Goal: Transaction & Acquisition: Obtain resource

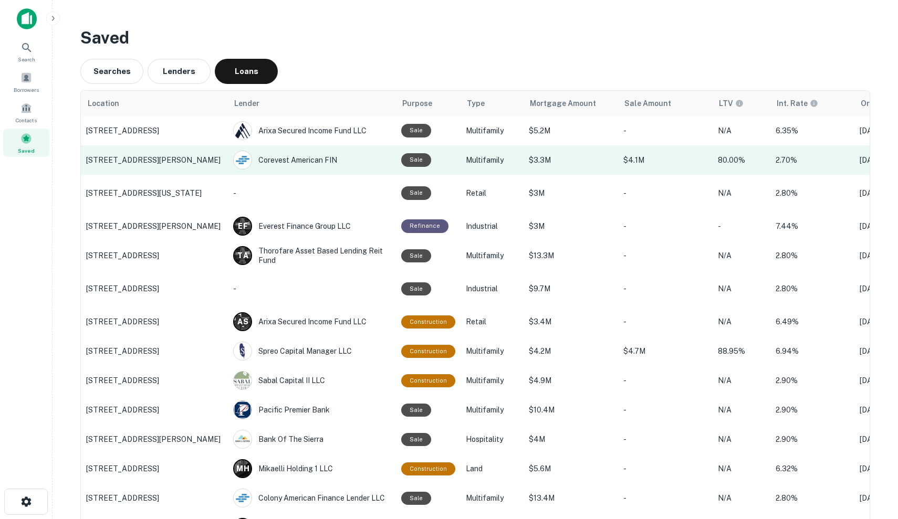
click at [612, 173] on td "$3.3M" at bounding box center [570, 159] width 95 height 29
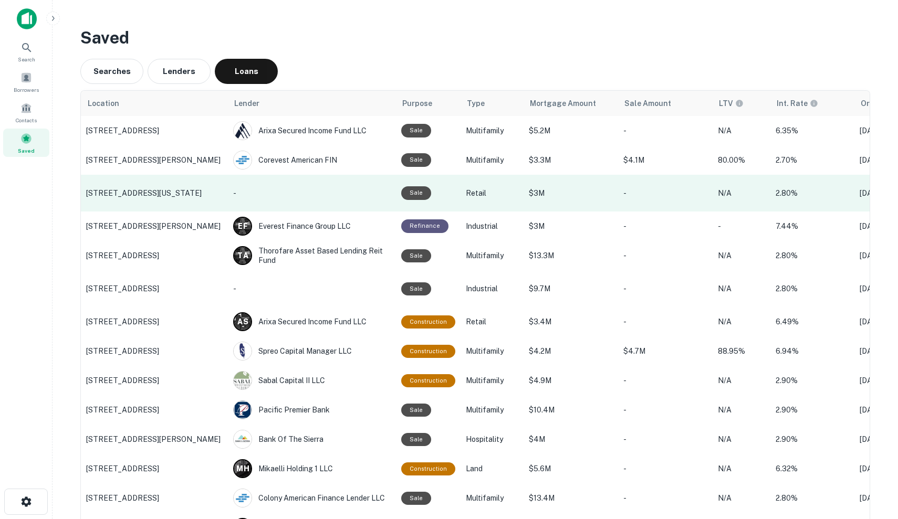
click at [659, 197] on p "-" at bounding box center [665, 193] width 84 height 12
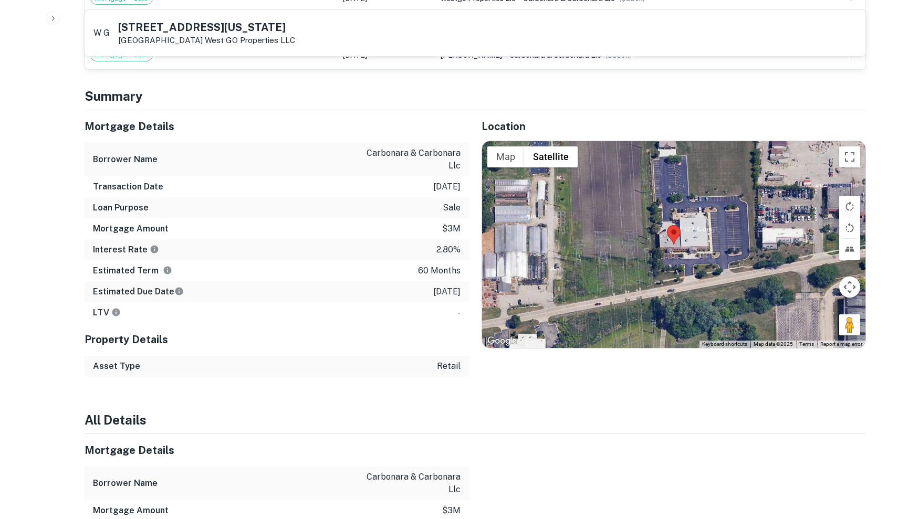
scroll to position [816, 0]
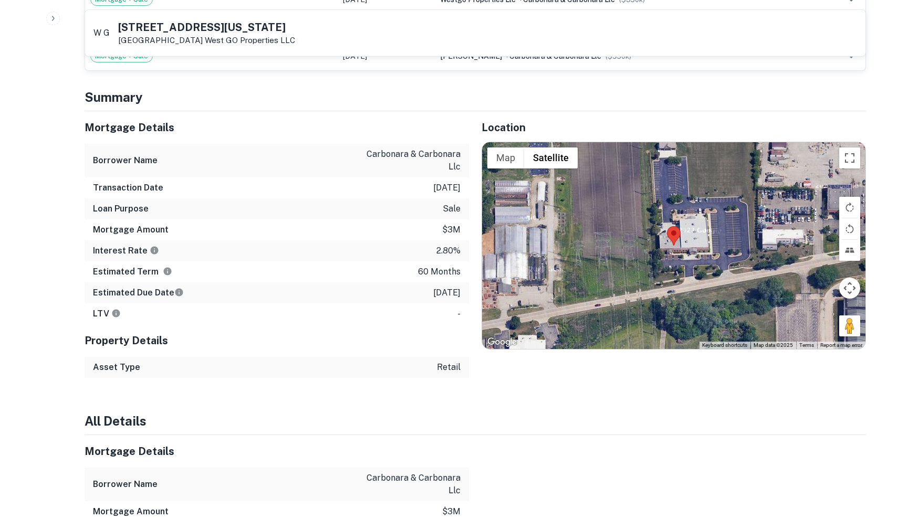
click at [738, 228] on div at bounding box center [673, 245] width 383 height 207
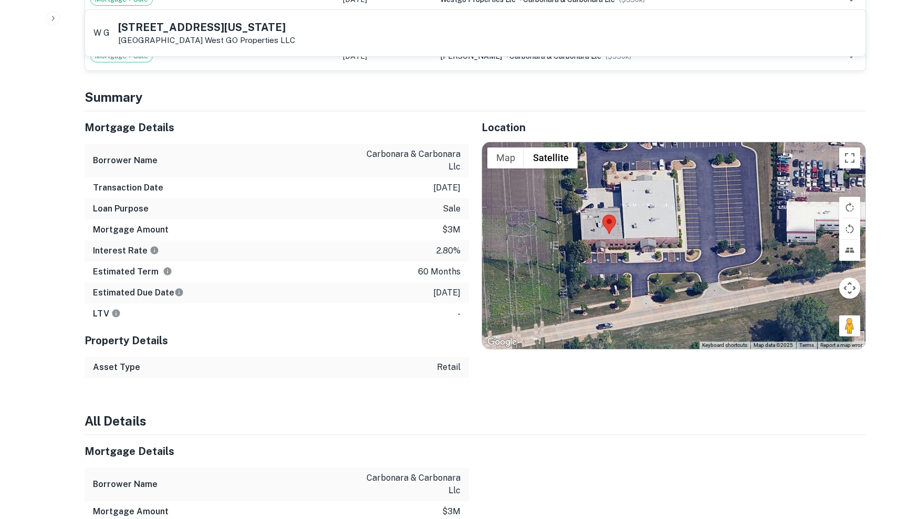
click at [628, 215] on div at bounding box center [673, 245] width 383 height 207
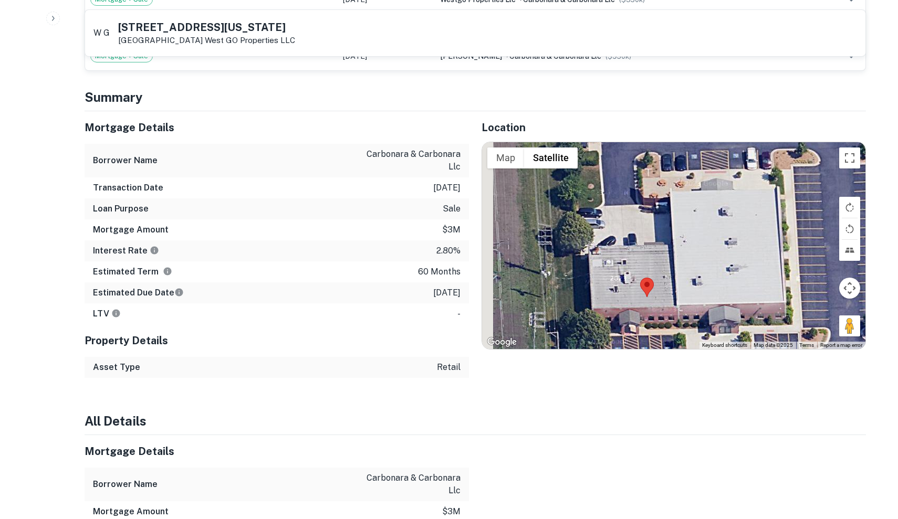
drag, startPoint x: 627, startPoint y: 240, endPoint x: 684, endPoint y: 316, distance: 94.9
click at [684, 316] on div at bounding box center [673, 245] width 383 height 207
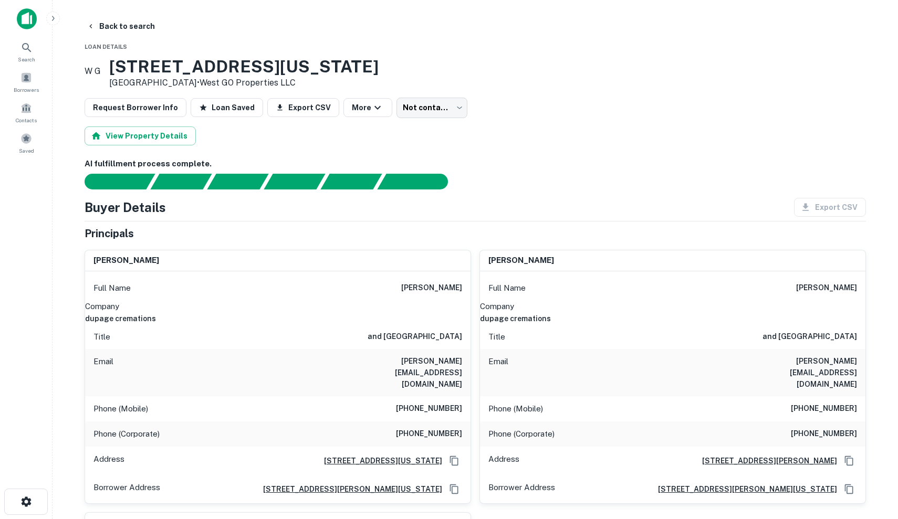
scroll to position [0, 0]
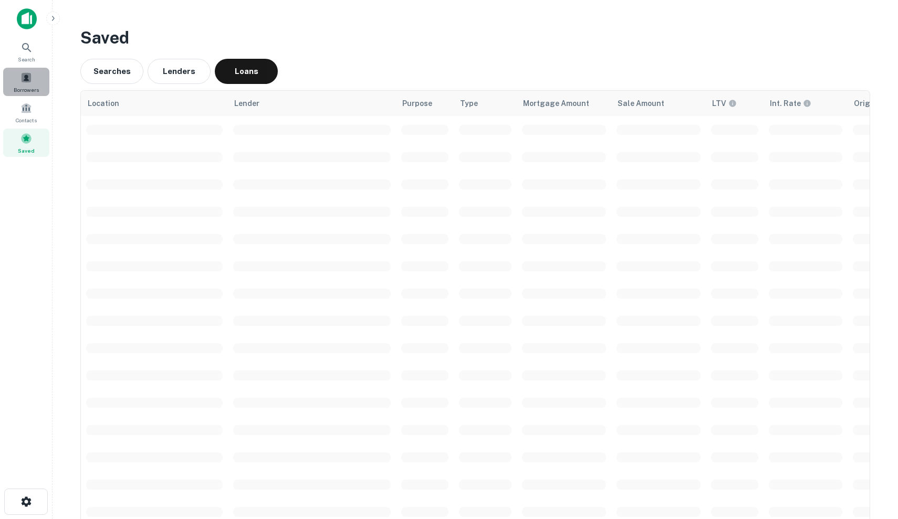
click at [28, 79] on span at bounding box center [26, 78] width 12 height 12
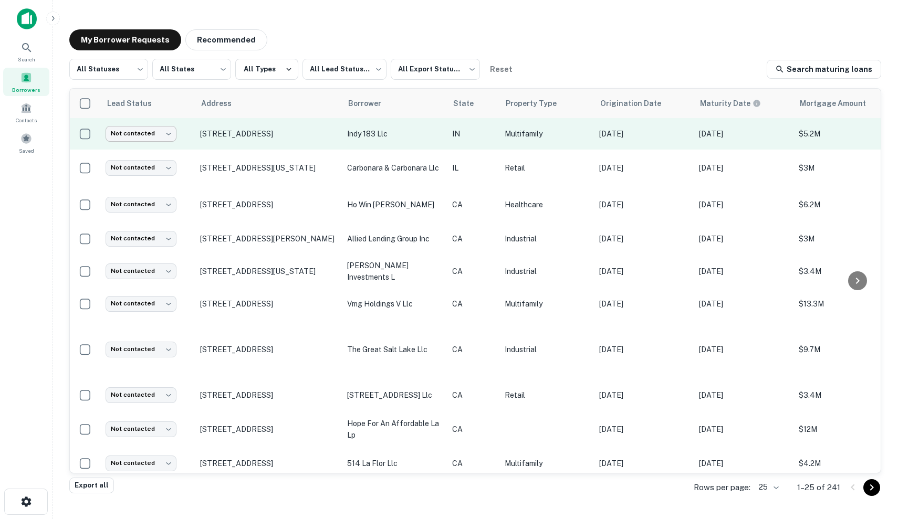
click at [166, 134] on body "Search Borrowers Contacts Saved My Borrower Requests Recommended All Statuses *…" at bounding box center [449, 259] width 898 height 519
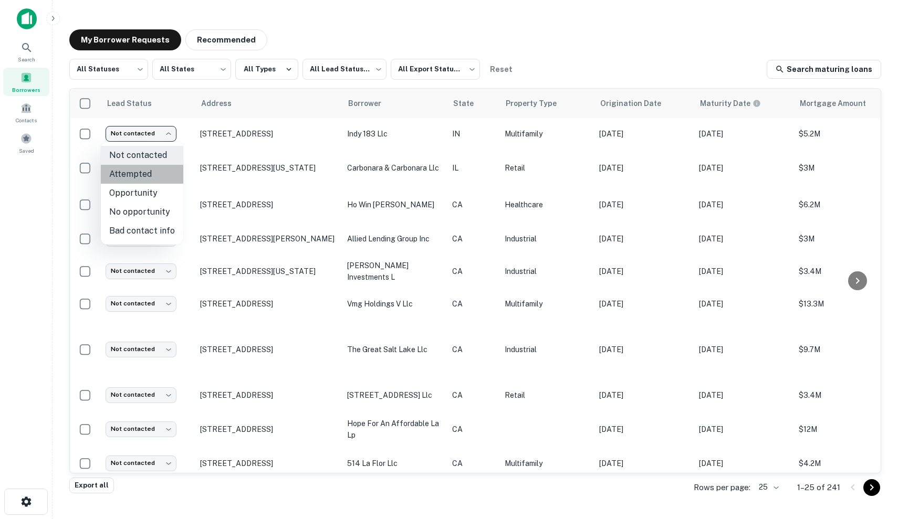
click at [157, 176] on li "Attempted" at bounding box center [142, 174] width 82 height 19
type input "*********"
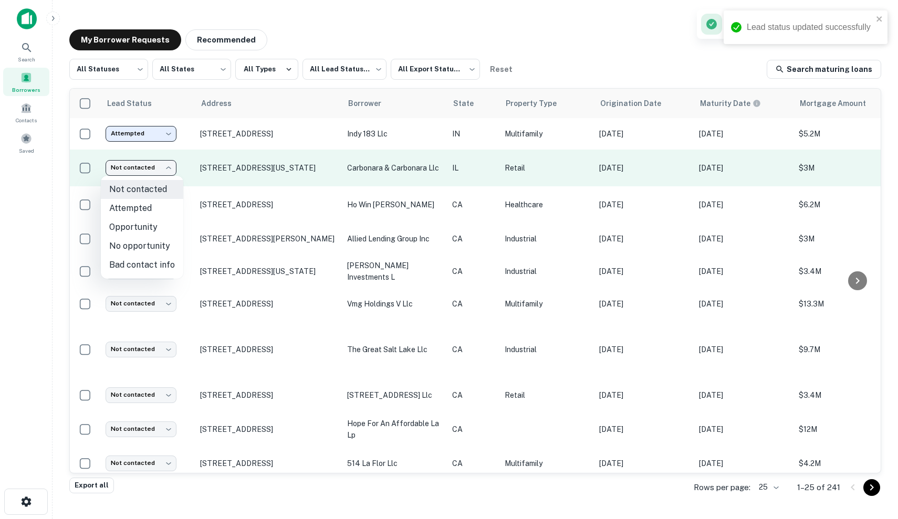
click at [134, 170] on body "Lead status updated successfully Search Borrowers Contacts Saved My Borrower Re…" at bounding box center [449, 259] width 898 height 519
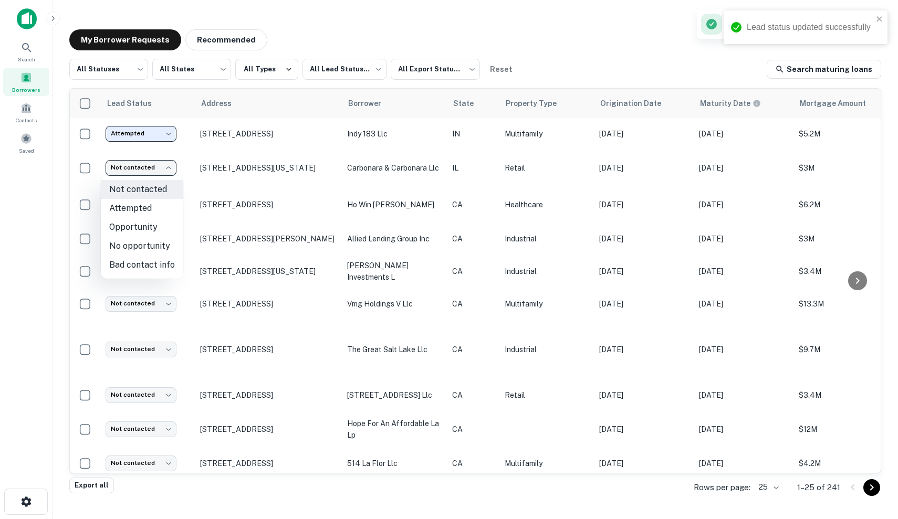
click at [145, 202] on li "Attempted" at bounding box center [142, 208] width 82 height 19
type input "*********"
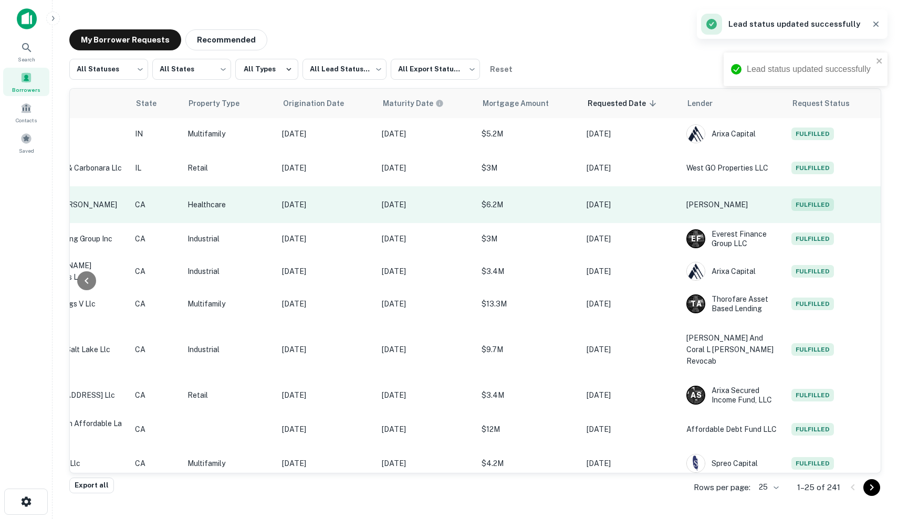
scroll to position [0, 317]
click at [565, 212] on td "$6.2M" at bounding box center [528, 204] width 105 height 37
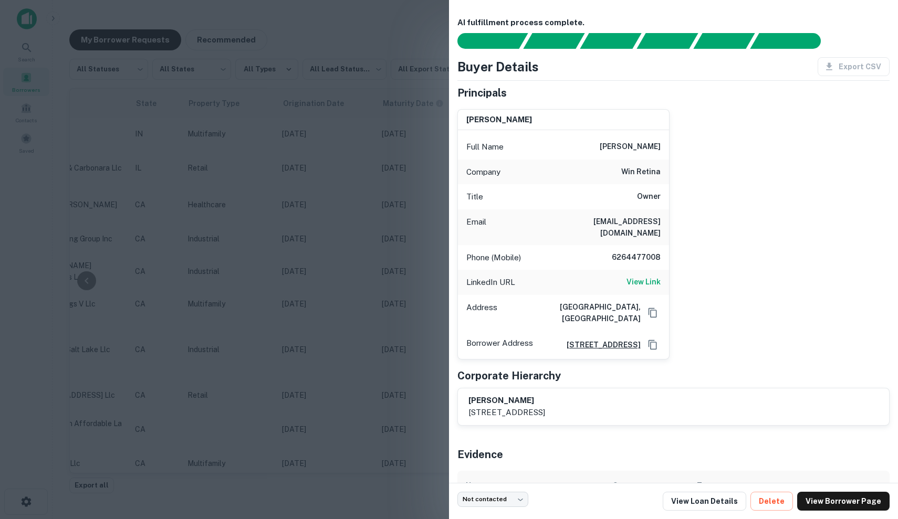
click at [385, 211] on div at bounding box center [449, 259] width 898 height 519
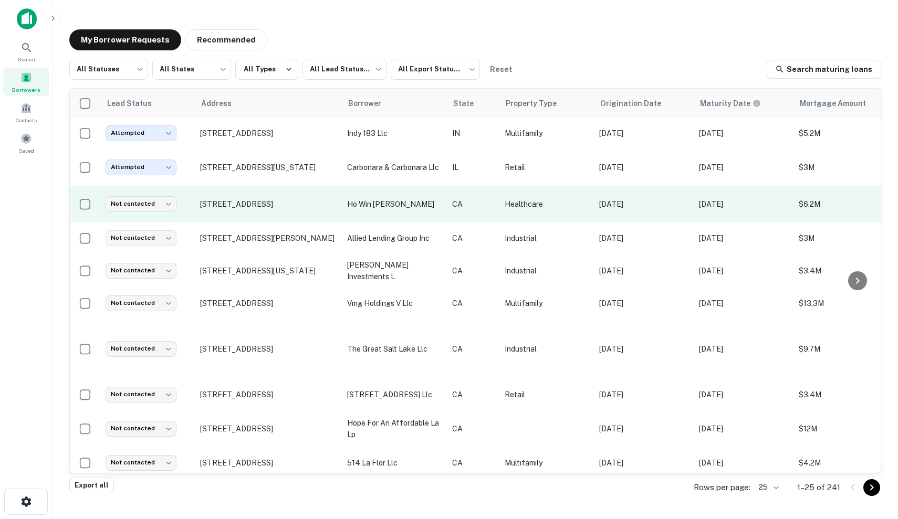
scroll to position [1, 0]
click at [415, 207] on p "ho win peter" at bounding box center [394, 204] width 95 height 12
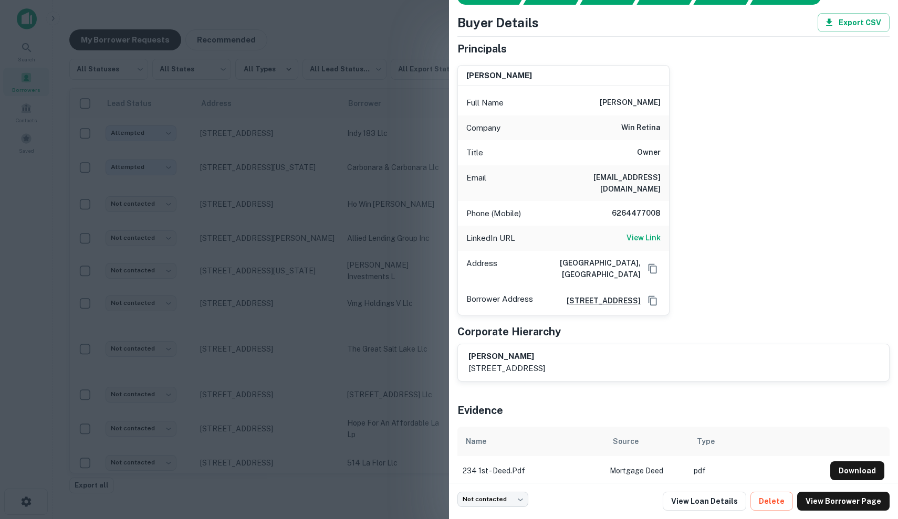
scroll to position [43, 0]
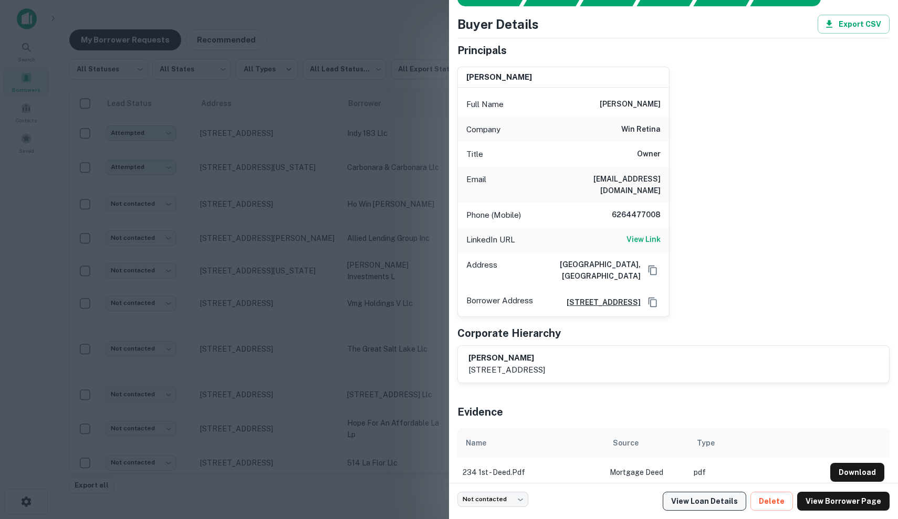
click at [730, 503] on link "View Loan Details" at bounding box center [704, 501] width 83 height 19
click at [344, 212] on div at bounding box center [449, 259] width 898 height 519
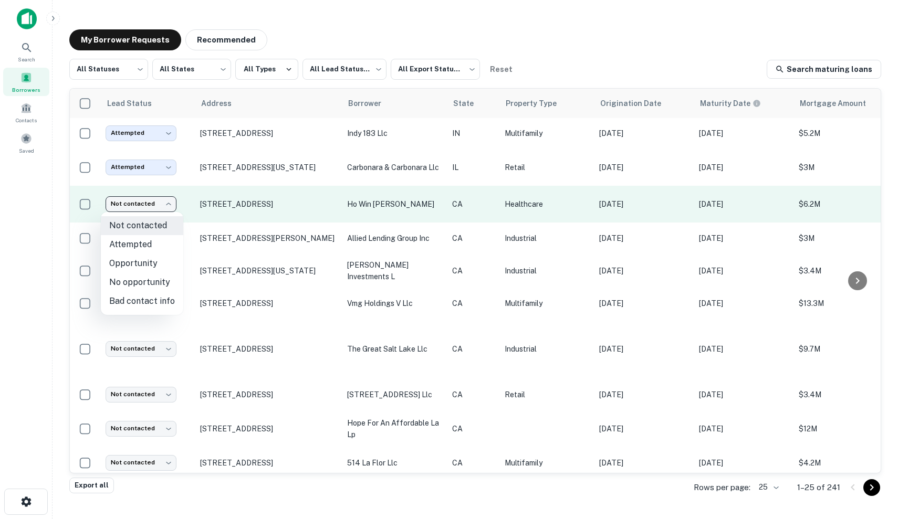
click at [156, 200] on body "Search Borrowers Contacts Saved My Borrower Requests Recommended All Statuses *…" at bounding box center [449, 259] width 898 height 519
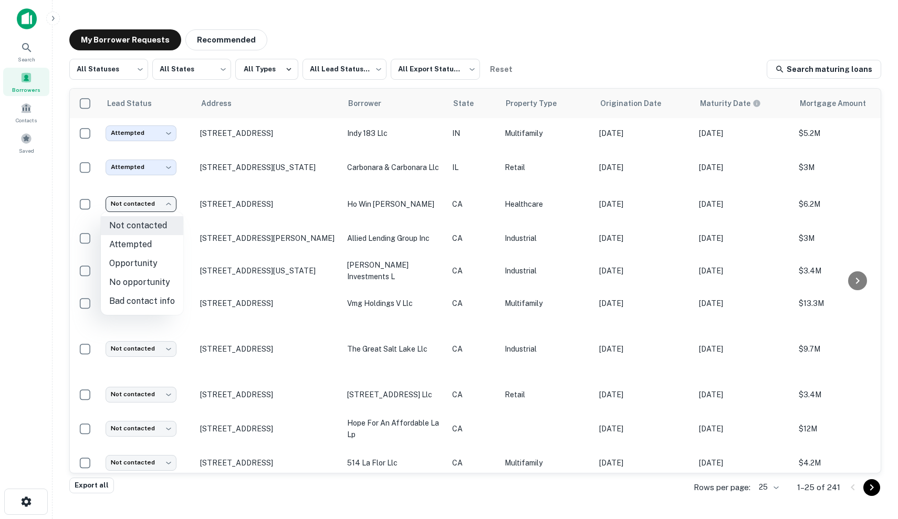
click at [405, 247] on div at bounding box center [449, 259] width 898 height 519
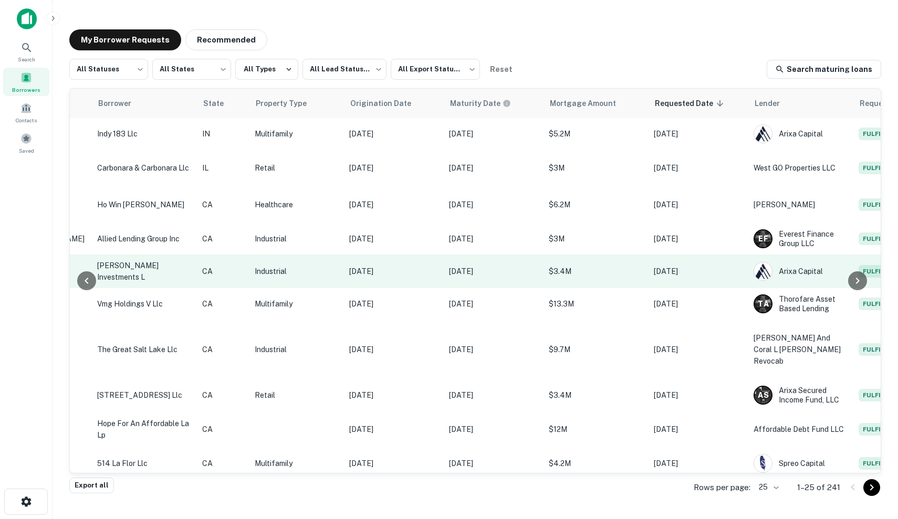
scroll to position [0, 259]
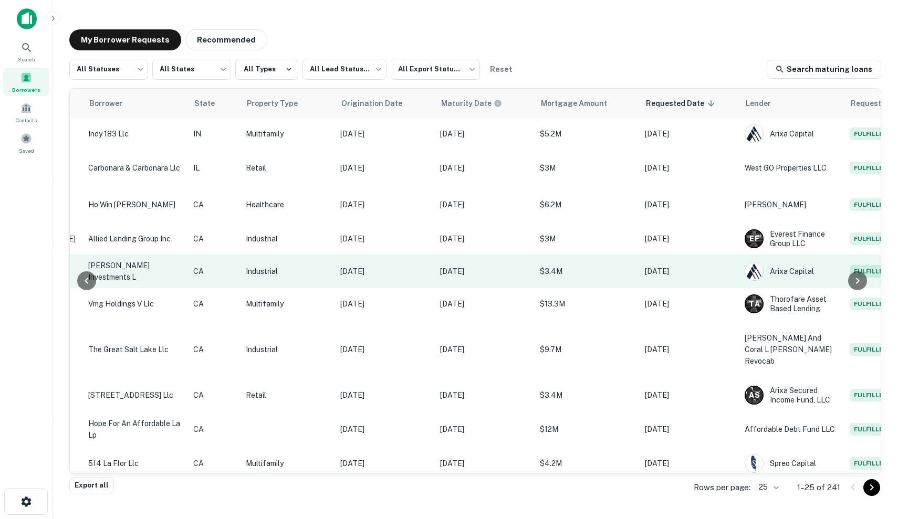
click at [601, 278] on td "$3.4M" at bounding box center [586, 272] width 105 height 34
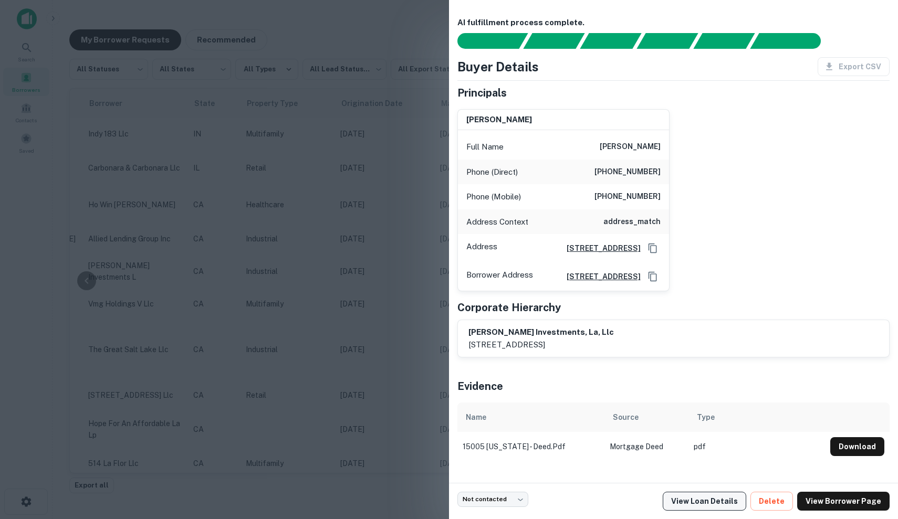
click at [711, 498] on link "View Loan Details" at bounding box center [704, 501] width 83 height 19
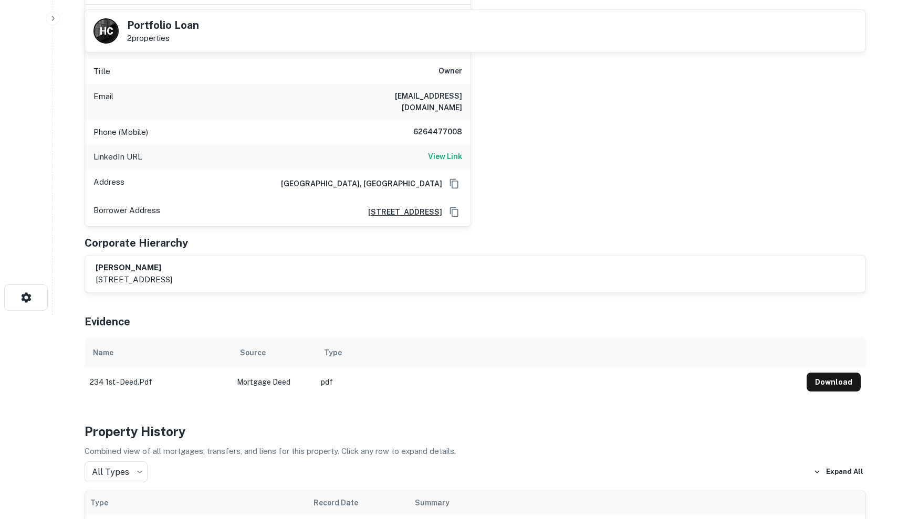
scroll to position [203, 0]
click at [443, 152] on h6 "View Link" at bounding box center [445, 158] width 34 height 12
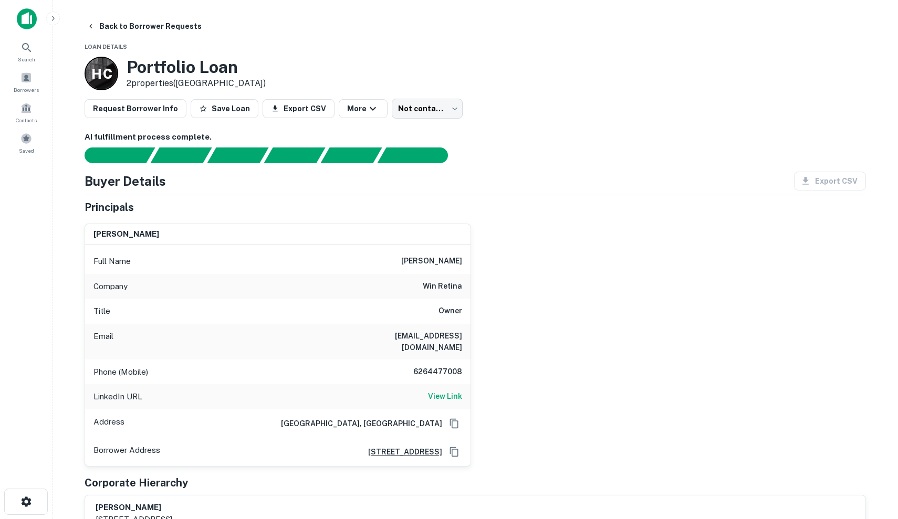
scroll to position [0, 0]
click at [227, 112] on button "Save Loan" at bounding box center [225, 108] width 68 height 19
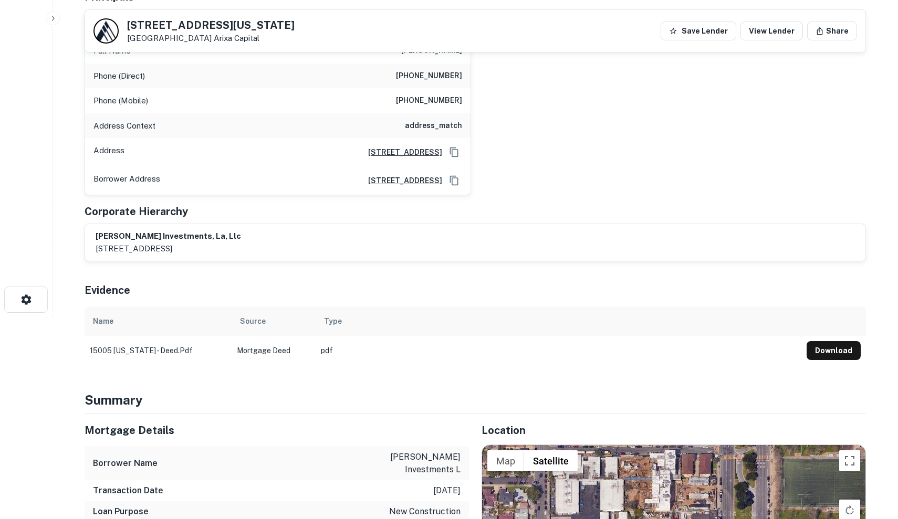
scroll to position [203, 0]
click at [420, 153] on h6 "1601 Bel Air Road, Los Angeles, CA 90077" at bounding box center [401, 152] width 82 height 12
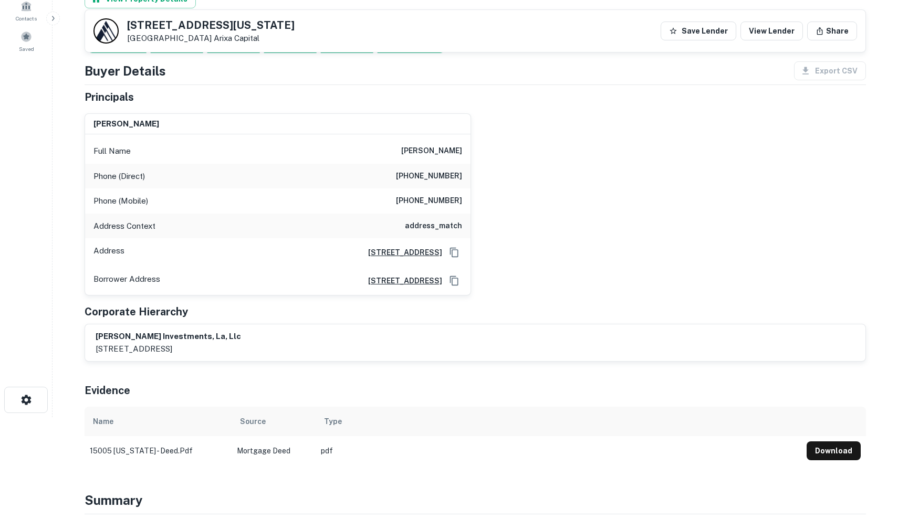
scroll to position [91, 0]
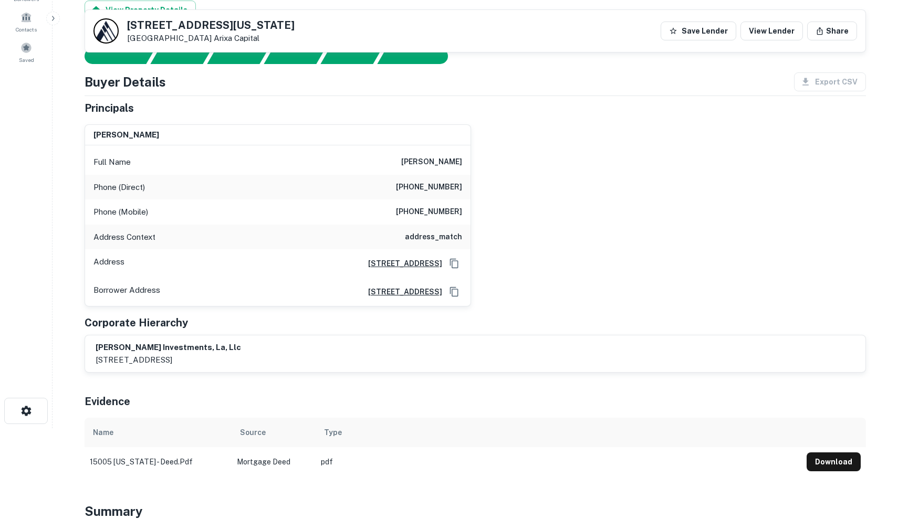
drag, startPoint x: 399, startPoint y: 162, endPoint x: 499, endPoint y: 161, distance: 100.3
click at [499, 161] on div "daniel c. verdugo Full Name daniel c. verdugo Phone (Direct) (310) 208-1403 Pho…" at bounding box center [471, 211] width 790 height 191
copy h6 "daniel c. verdugo"
click at [494, 322] on div "Corporate Hierarchy" at bounding box center [475, 323] width 781 height 16
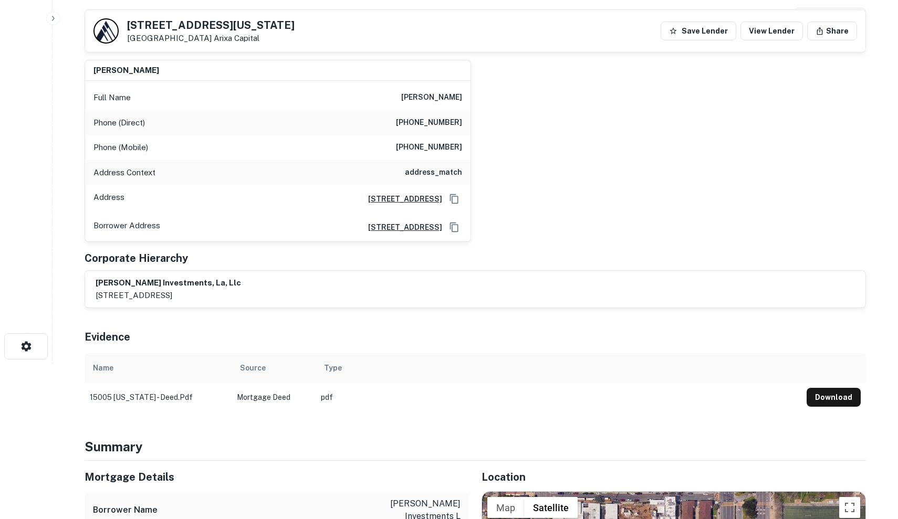
scroll to position [159, 0]
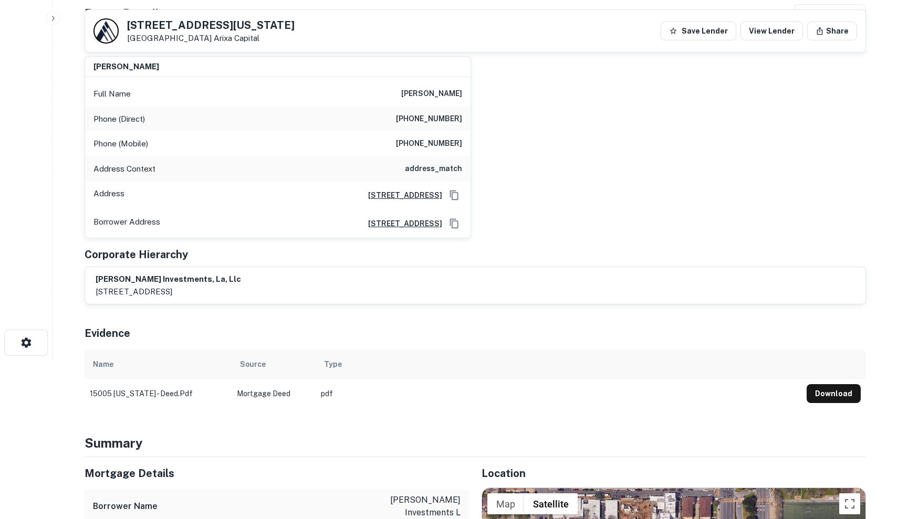
click at [459, 193] on icon "Copy Address" at bounding box center [454, 195] width 11 height 11
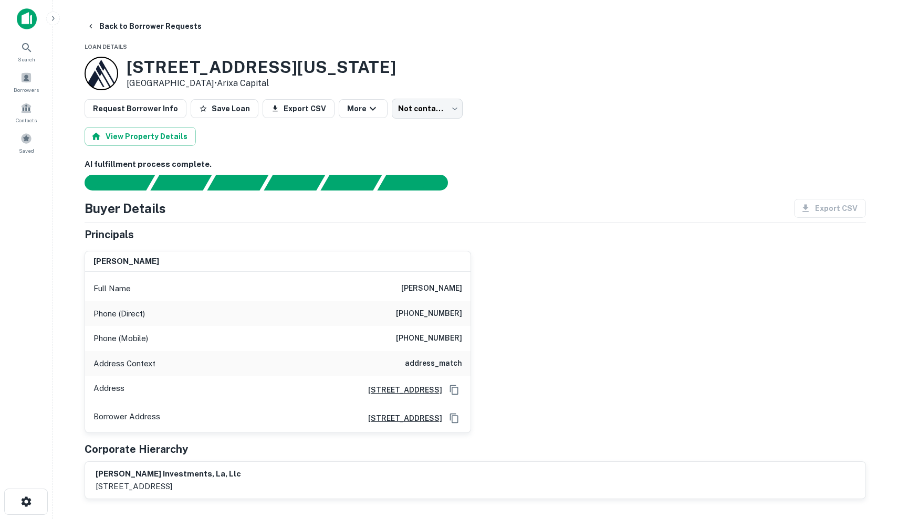
scroll to position [0, 0]
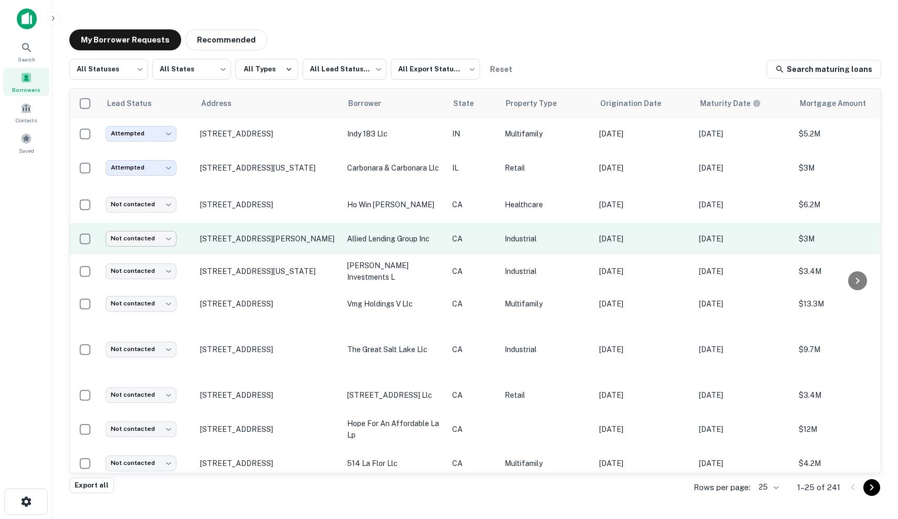
click at [142, 244] on body "Search Borrowers Contacts Saved My Borrower Requests Recommended All Statuses *…" at bounding box center [449, 259] width 898 height 519
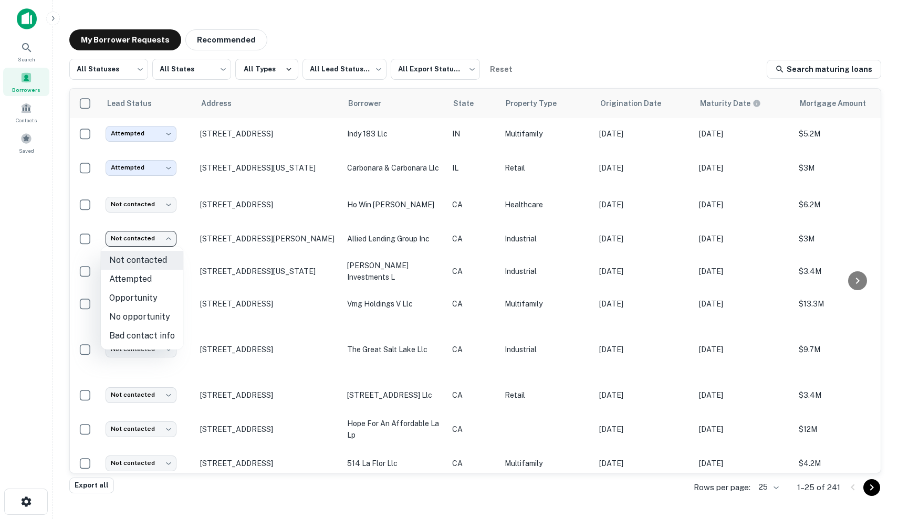
click at [174, 238] on div at bounding box center [449, 259] width 898 height 519
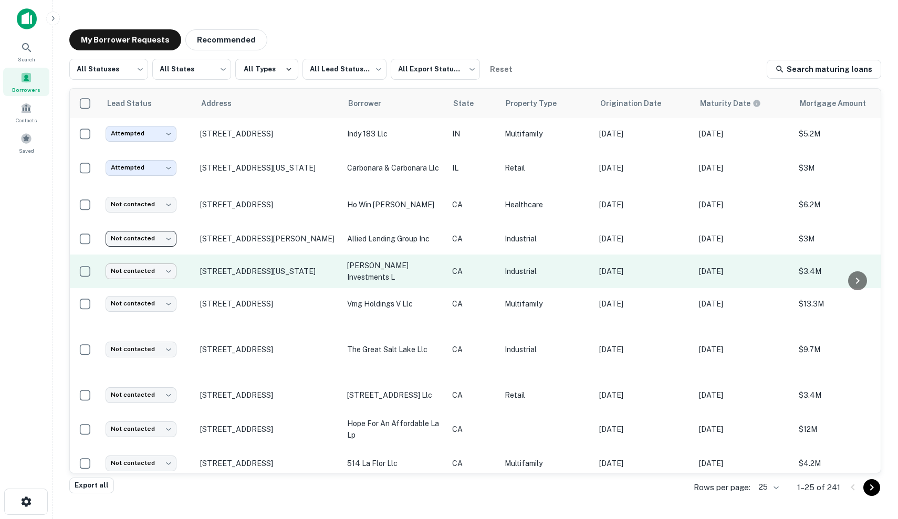
click at [163, 269] on body "Search Borrowers Contacts Saved My Borrower Requests Recommended All Statuses *…" at bounding box center [449, 259] width 898 height 519
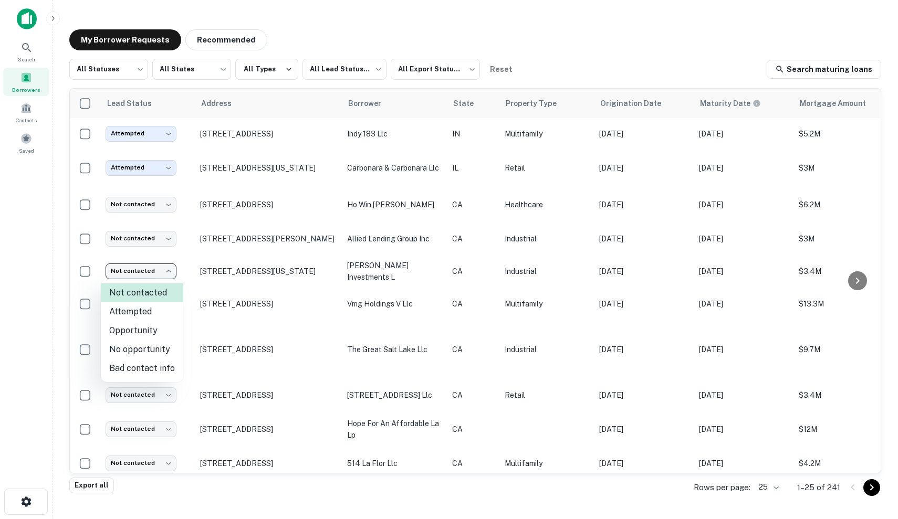
click at [152, 312] on li "Attempted" at bounding box center [142, 311] width 82 height 19
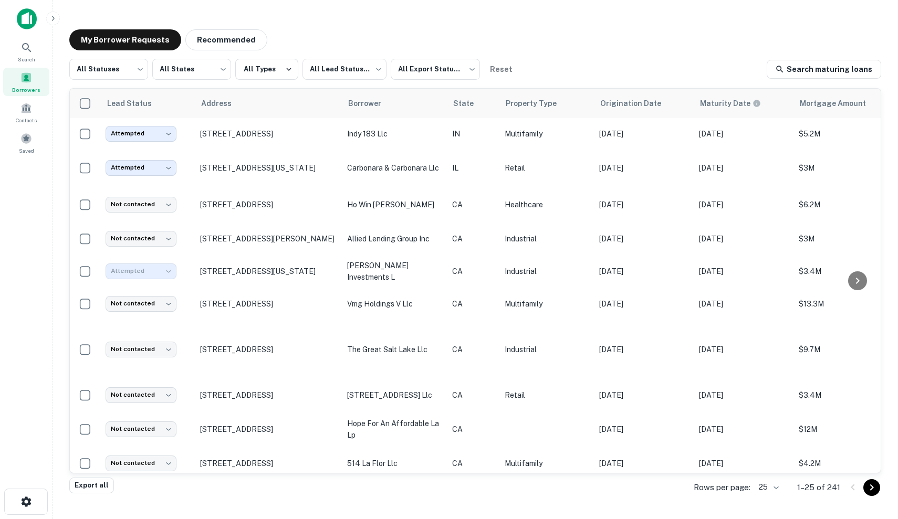
type input "*********"
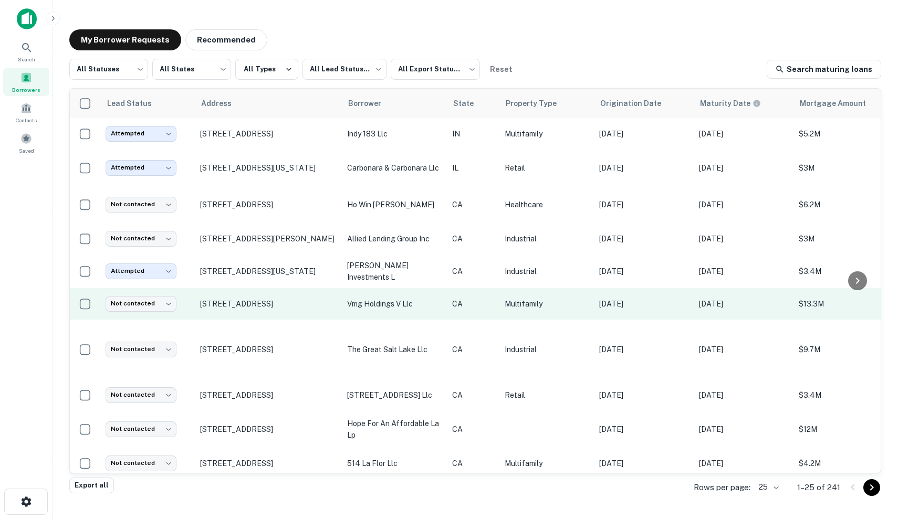
click at [411, 310] on td "vmg holdings v llc" at bounding box center [394, 304] width 105 height 32
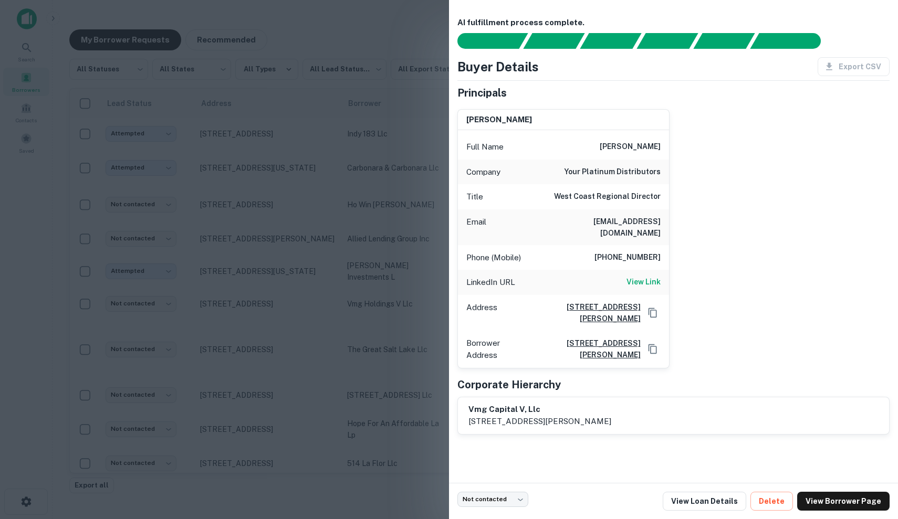
click at [236, 237] on div at bounding box center [449, 259] width 898 height 519
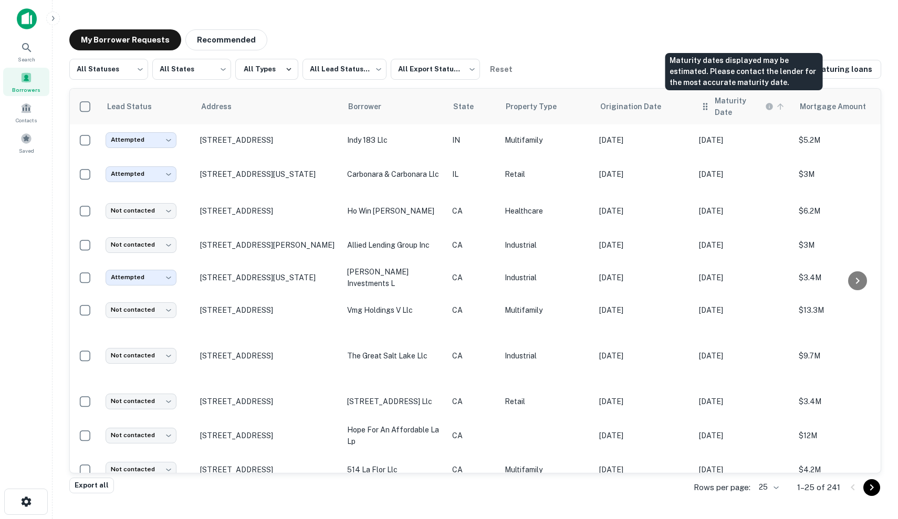
click at [727, 107] on h6 "Maturity Date" at bounding box center [739, 106] width 48 height 23
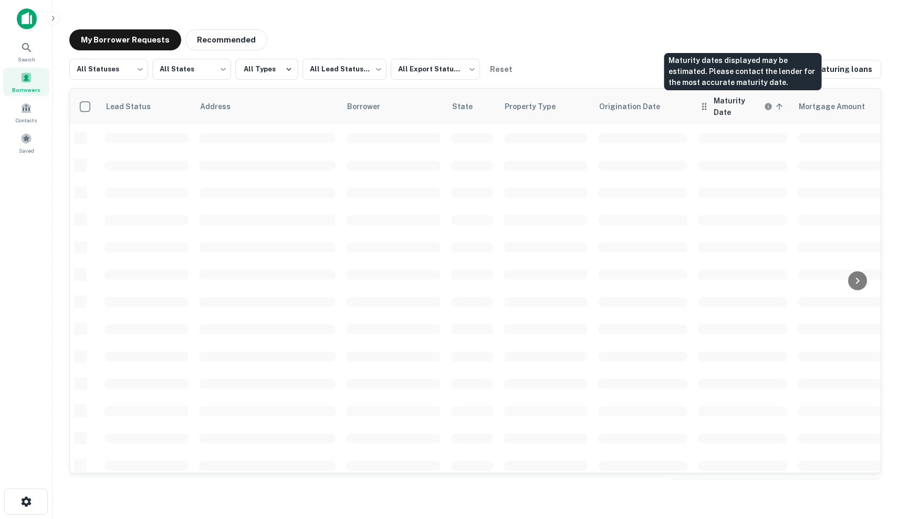
click at [728, 104] on h6 "Maturity Date" at bounding box center [738, 106] width 48 height 23
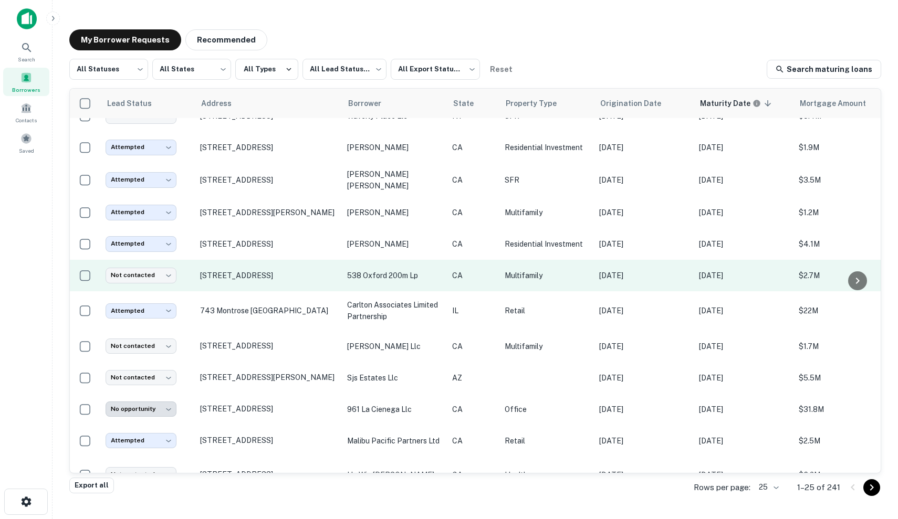
scroll to position [51, 0]
click at [463, 275] on p "CA" at bounding box center [473, 276] width 42 height 12
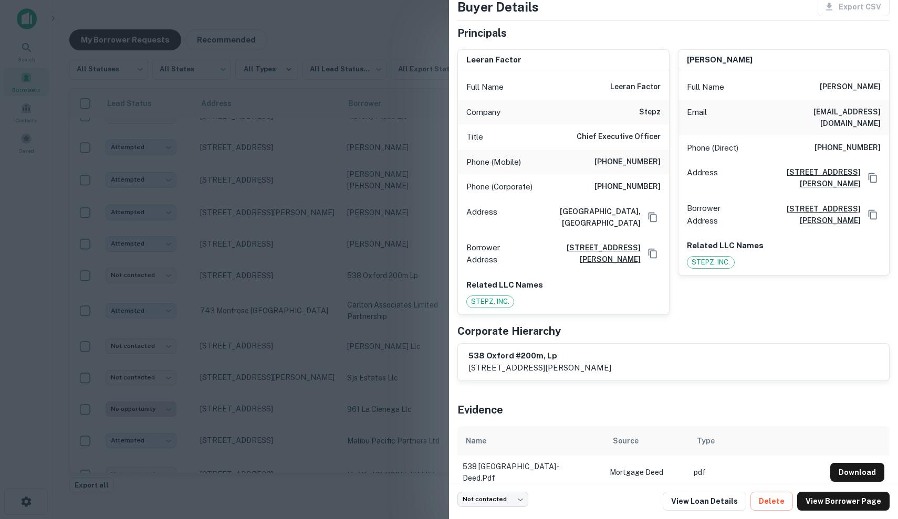
scroll to position [59, 0]
click at [341, 327] on div at bounding box center [449, 259] width 898 height 519
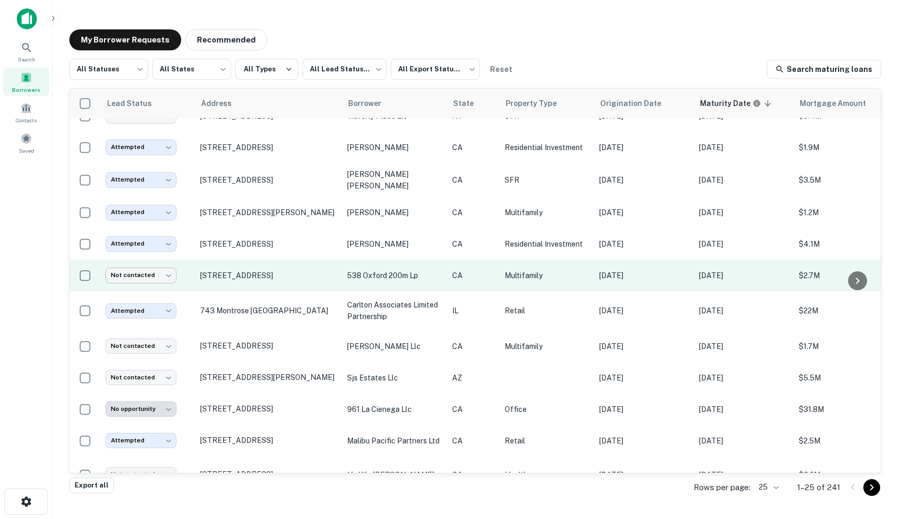
click at [165, 274] on body "Search Borrowers Contacts Saved My Borrower Requests Recommended All Statuses *…" at bounding box center [449, 259] width 898 height 519
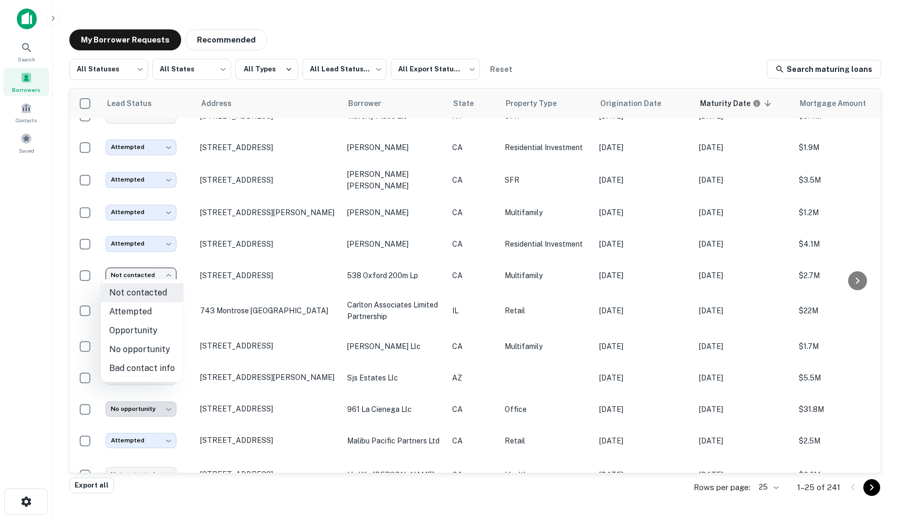
click at [144, 313] on li "Attempted" at bounding box center [142, 311] width 82 height 19
type input "*********"
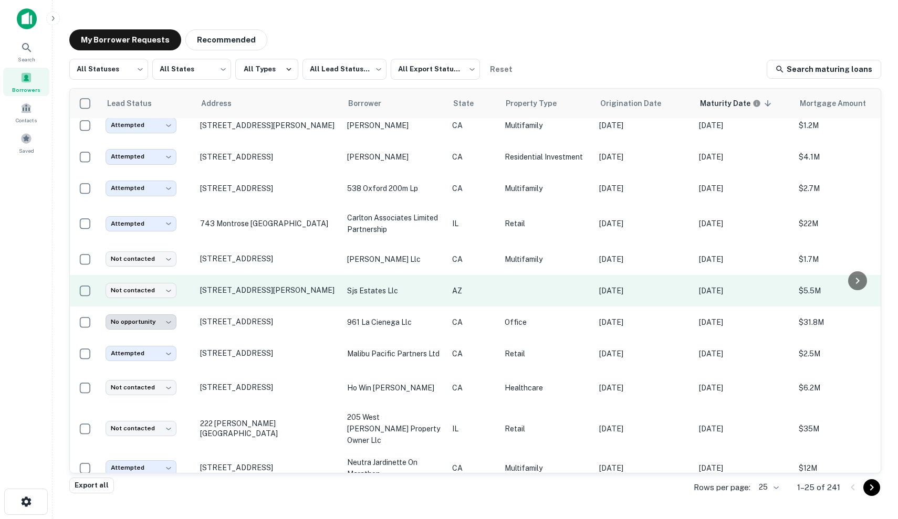
scroll to position [139, -1]
click at [513, 292] on td at bounding box center [546, 291] width 95 height 32
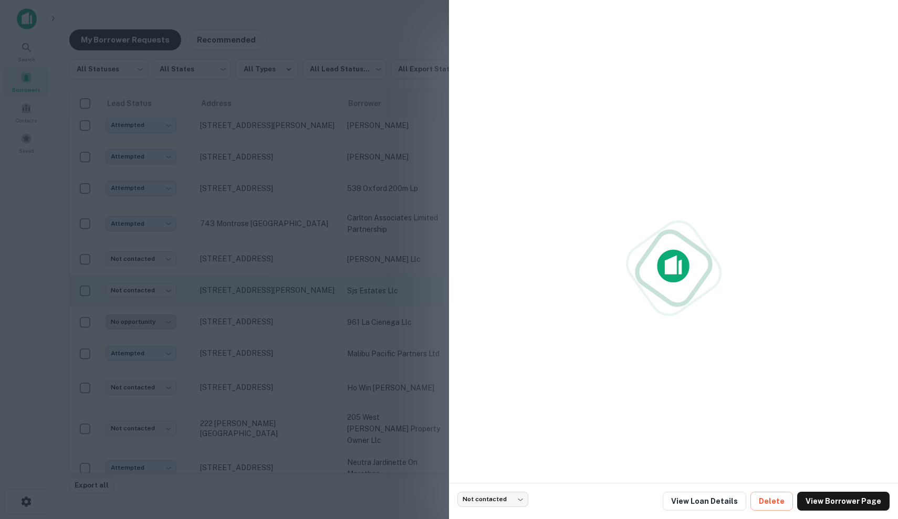
scroll to position [139, 0]
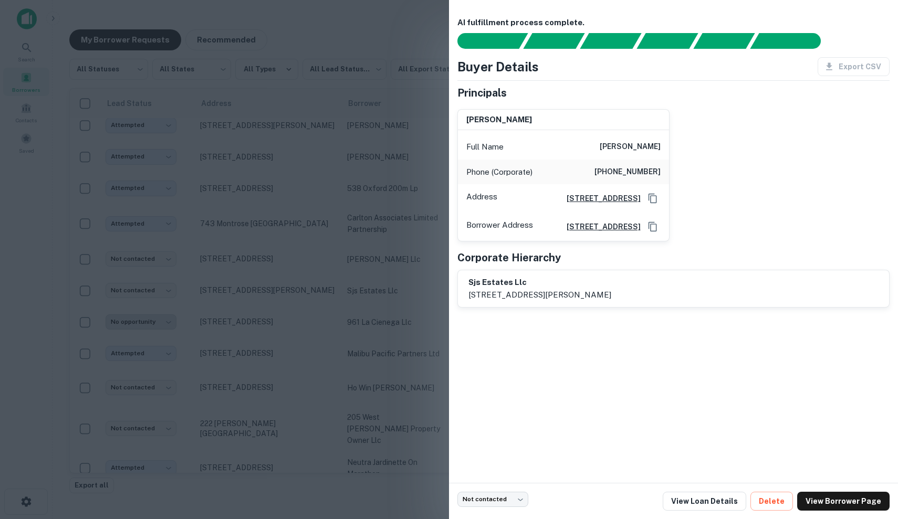
click at [366, 225] on div at bounding box center [449, 259] width 898 height 519
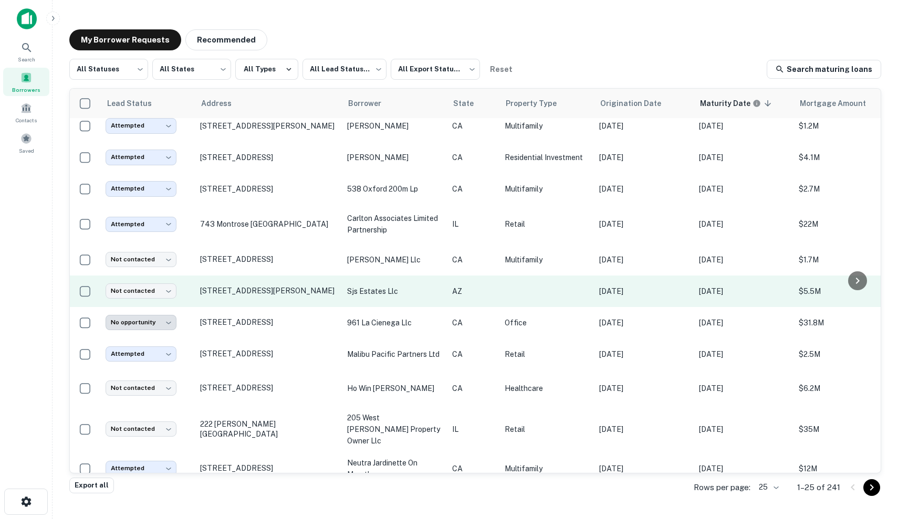
scroll to position [138, -1]
click at [575, 289] on td at bounding box center [546, 292] width 95 height 32
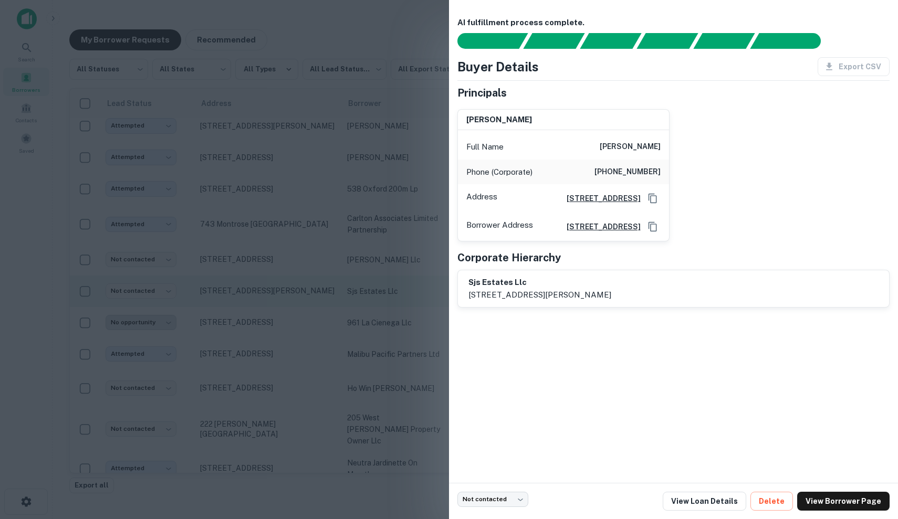
scroll to position [138, 0]
drag, startPoint x: 605, startPoint y: 147, endPoint x: 678, endPoint y: 147, distance: 72.5
click at [678, 147] on div "samir sawhney Full Name samir sawhney Phone (Corporate) (602) 253-0113 Address …" at bounding box center [669, 171] width 441 height 141
copy h6 "samir sawhney"
click at [782, 161] on div "samir sawhney Full Name samir sawhney Phone (Corporate) (602) 253-0113 Address …" at bounding box center [669, 171] width 441 height 141
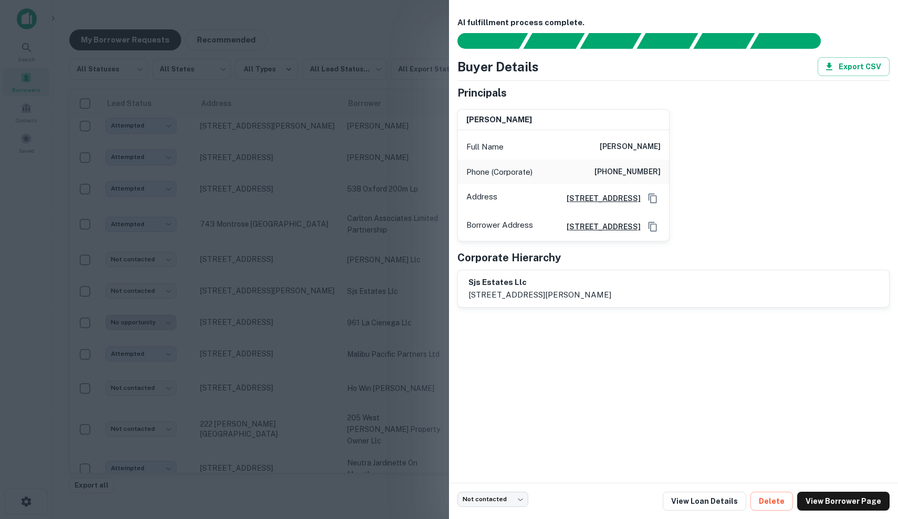
click at [301, 266] on div at bounding box center [449, 259] width 898 height 519
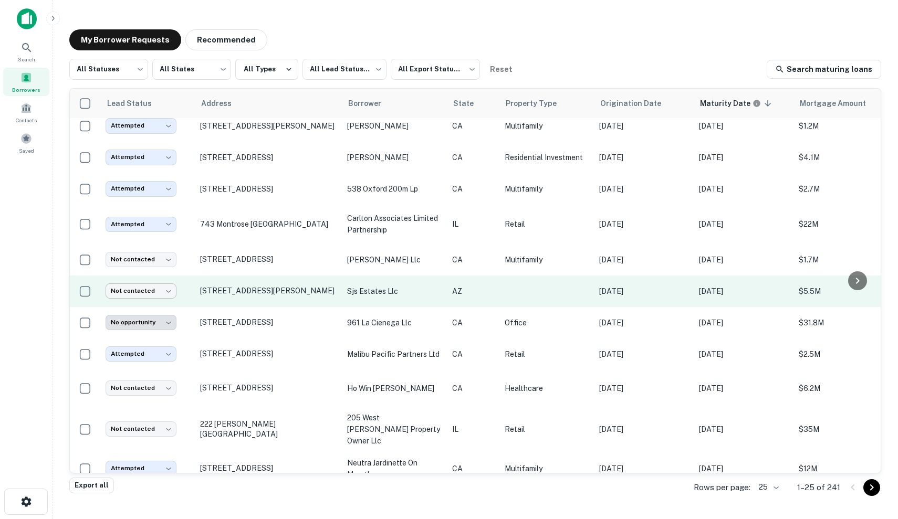
click at [151, 289] on body "Search Borrowers Contacts Saved My Borrower Requests Recommended All Statuses *…" at bounding box center [449, 259] width 898 height 519
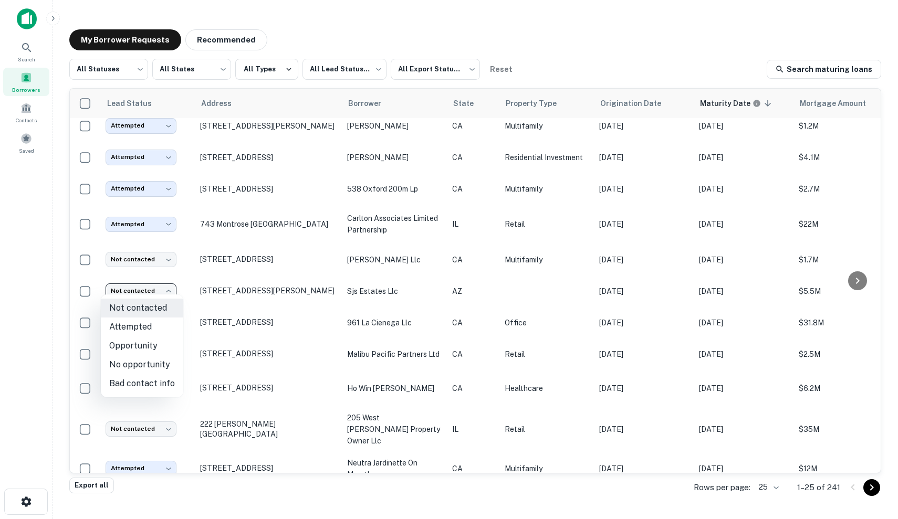
click at [152, 323] on li "Attempted" at bounding box center [142, 327] width 82 height 19
type input "*********"
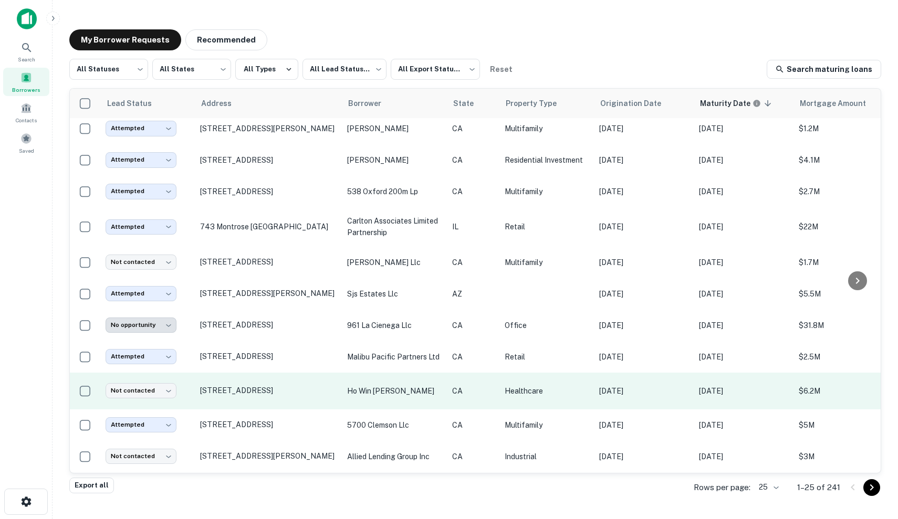
scroll to position [135, -3]
click at [469, 392] on td "CA" at bounding box center [473, 391] width 53 height 37
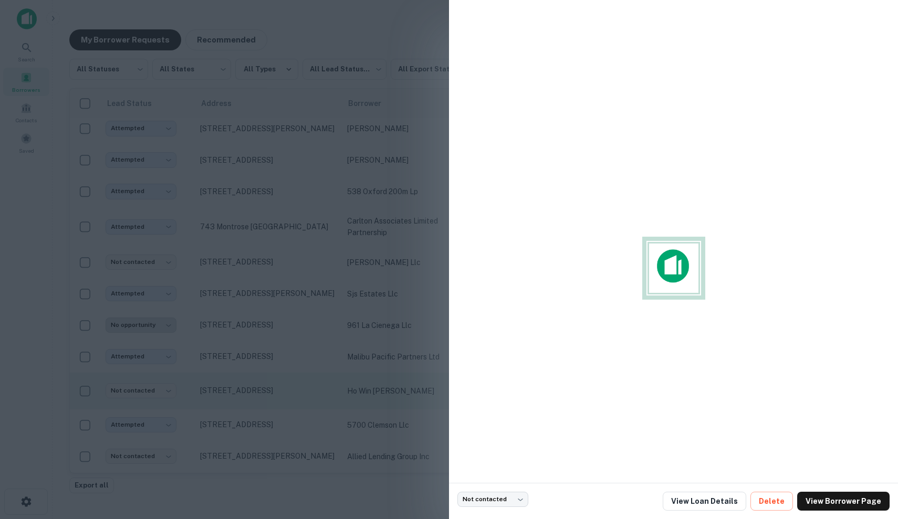
scroll to position [135, 0]
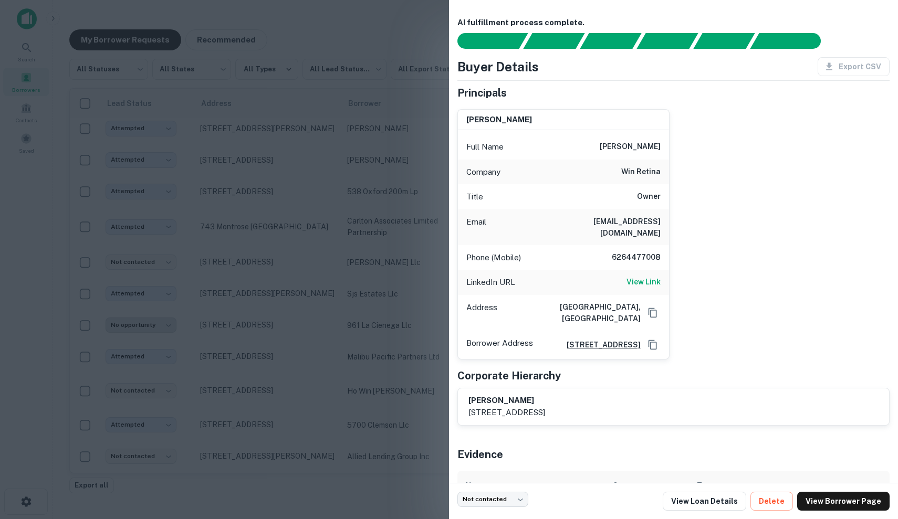
click at [423, 301] on div at bounding box center [449, 259] width 898 height 519
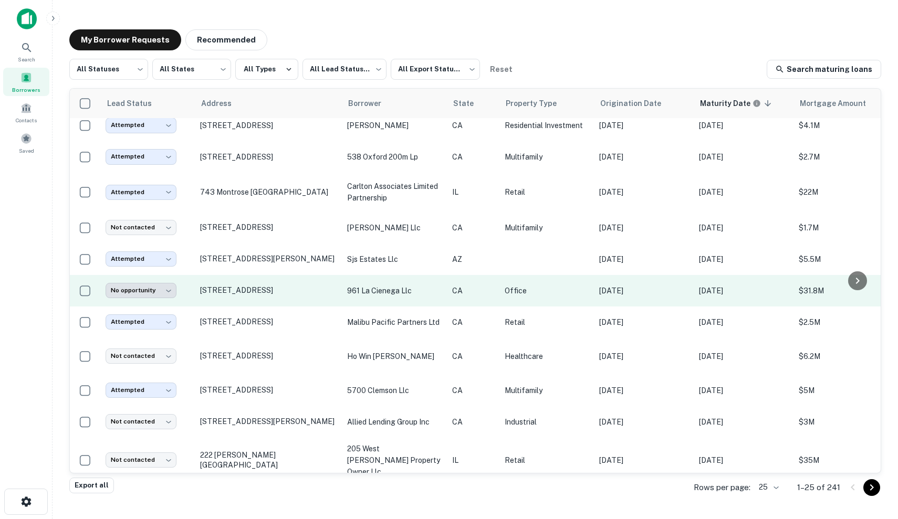
scroll to position [170, 0]
click at [513, 296] on td "Office" at bounding box center [546, 291] width 95 height 32
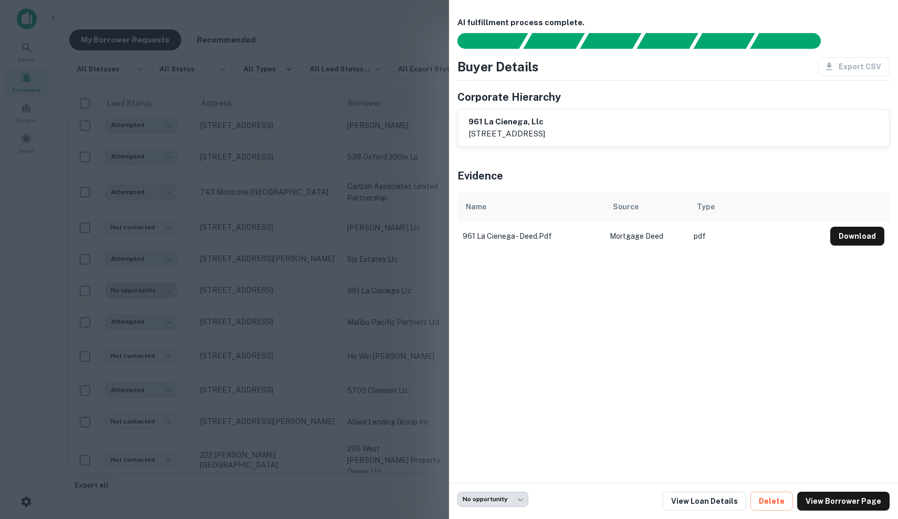
click at [347, 223] on div at bounding box center [449, 259] width 898 height 519
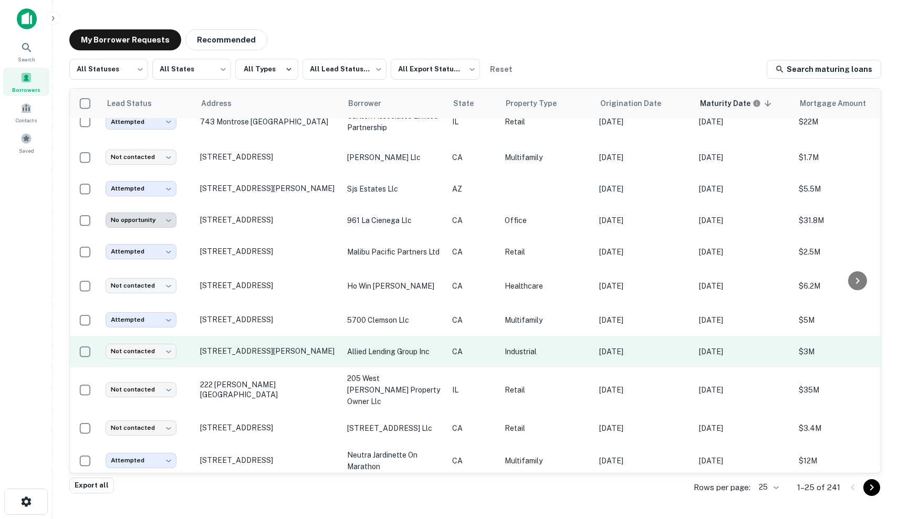
scroll to position [240, 0]
click at [377, 353] on td "allied lending group inc" at bounding box center [394, 352] width 105 height 32
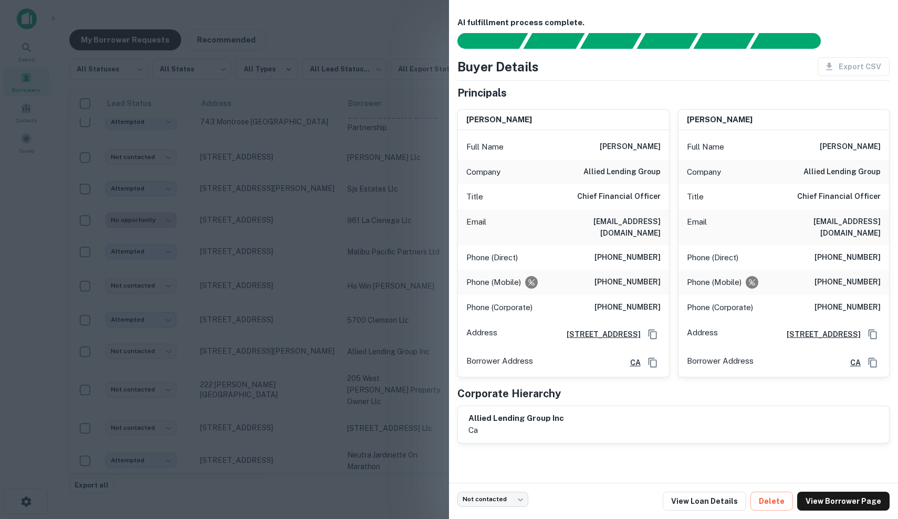
click at [408, 289] on div at bounding box center [449, 259] width 898 height 519
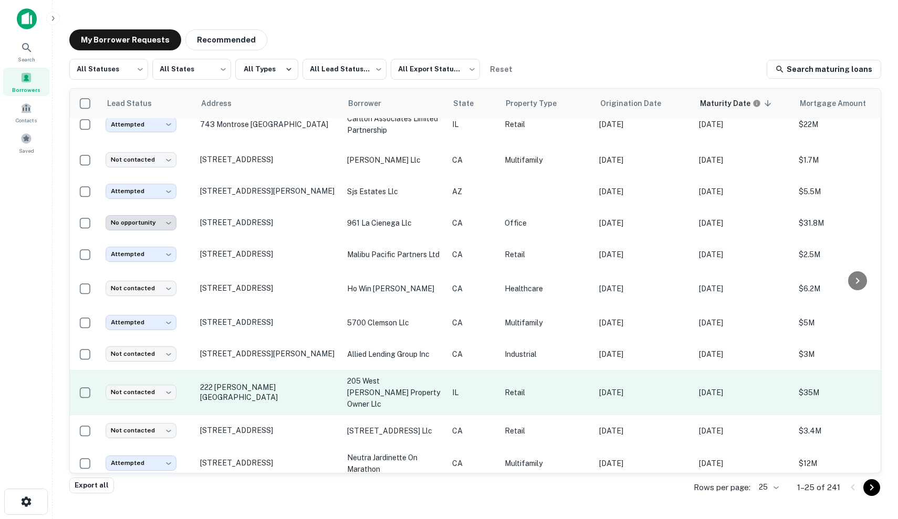
scroll to position [238, -1]
click at [466, 387] on p "IL" at bounding box center [473, 393] width 42 height 12
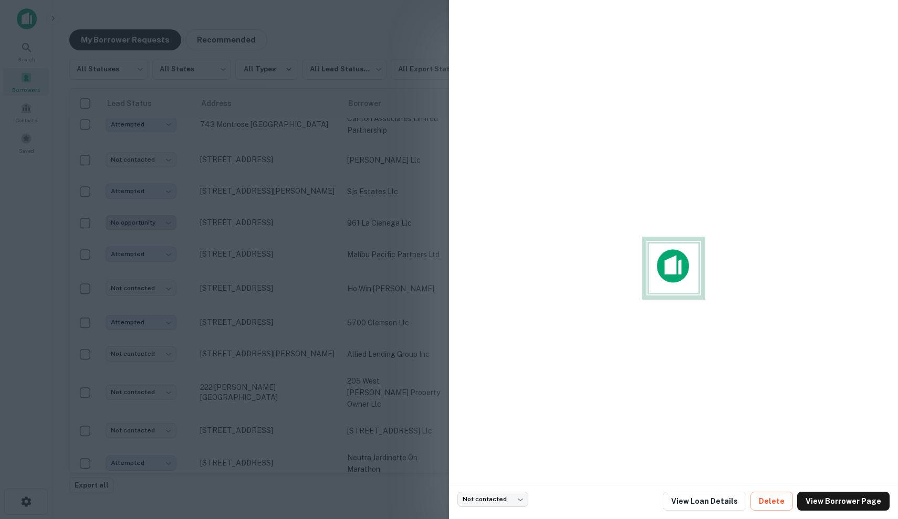
scroll to position [238, 0]
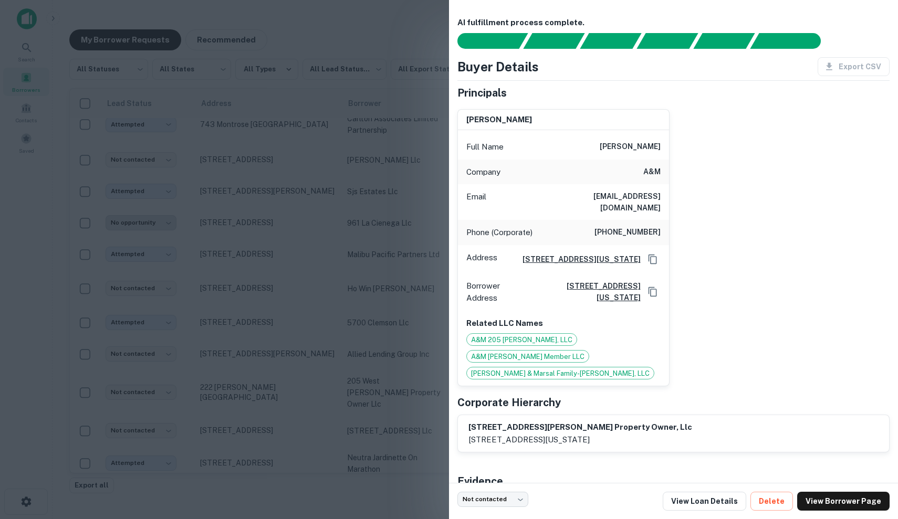
click at [412, 359] on div at bounding box center [449, 259] width 898 height 519
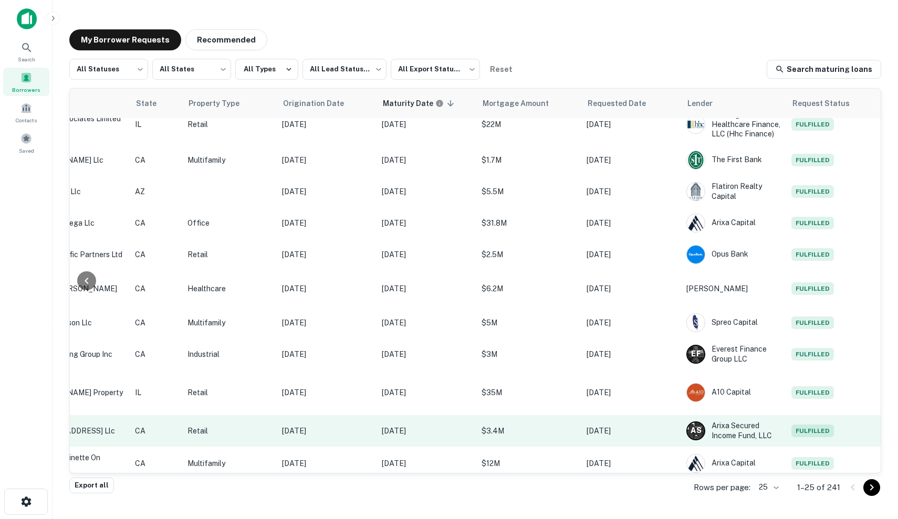
scroll to position [238, 317]
click at [594, 425] on p "Sep 18, 2025" at bounding box center [630, 431] width 89 height 12
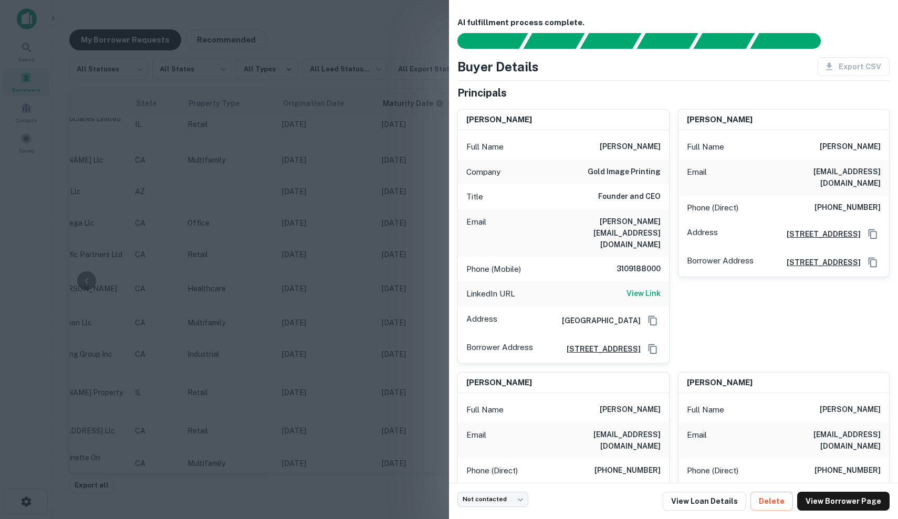
click at [354, 365] on div at bounding box center [449, 259] width 898 height 519
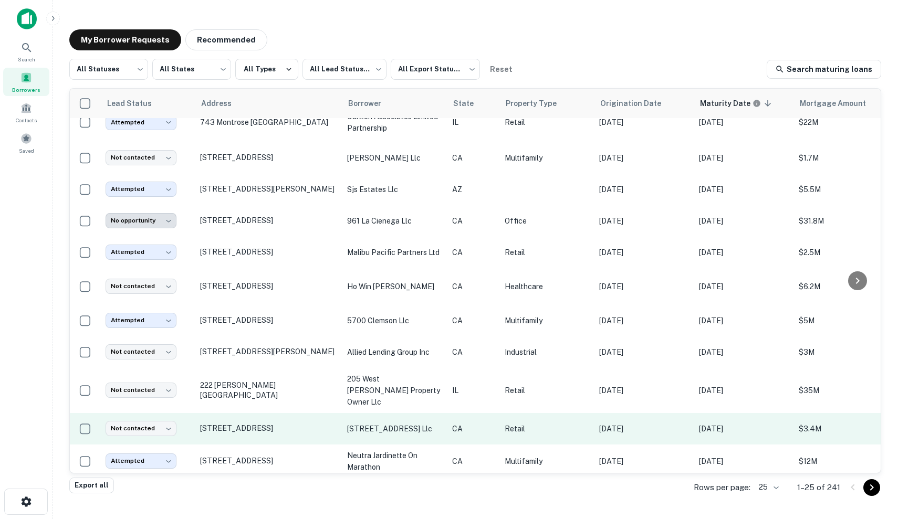
scroll to position [240, -1]
click at [379, 423] on td "5001 south broadway llc" at bounding box center [394, 429] width 105 height 32
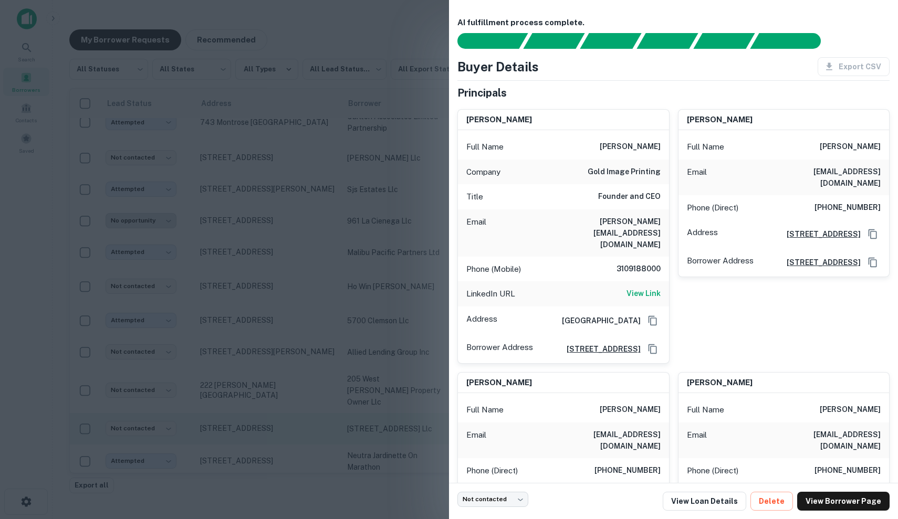
scroll to position [240, 0]
click at [350, 389] on div at bounding box center [449, 259] width 898 height 519
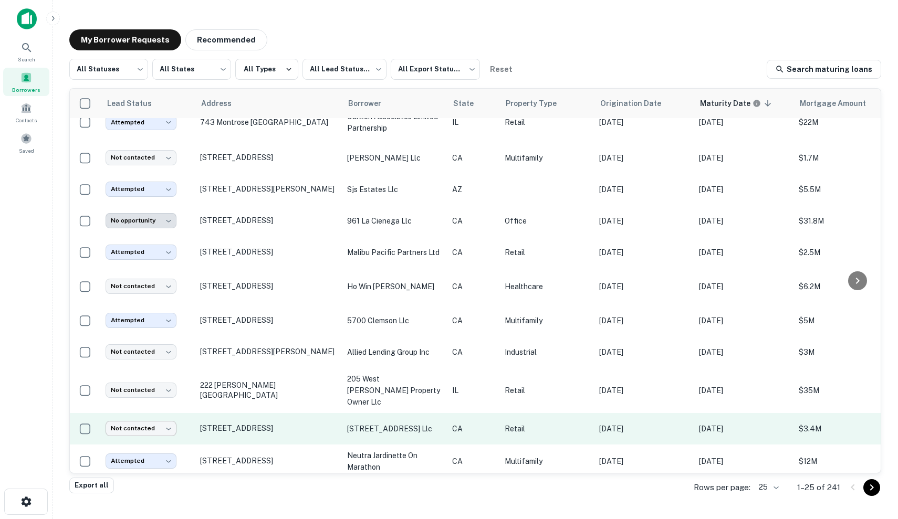
click at [139, 412] on body "Search Borrowers Contacts Saved My Borrower Requests Recommended All Statuses *…" at bounding box center [449, 259] width 898 height 519
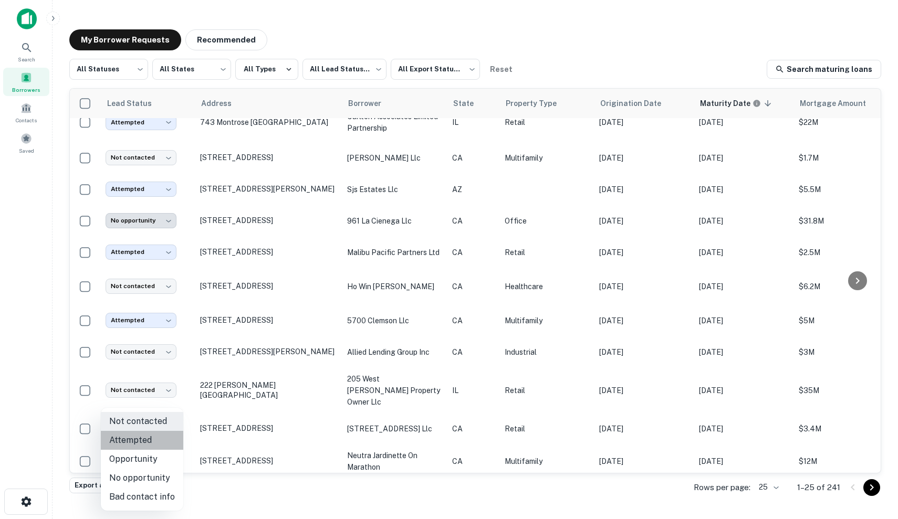
click at [146, 444] on li "Attempted" at bounding box center [142, 440] width 82 height 19
type input "*********"
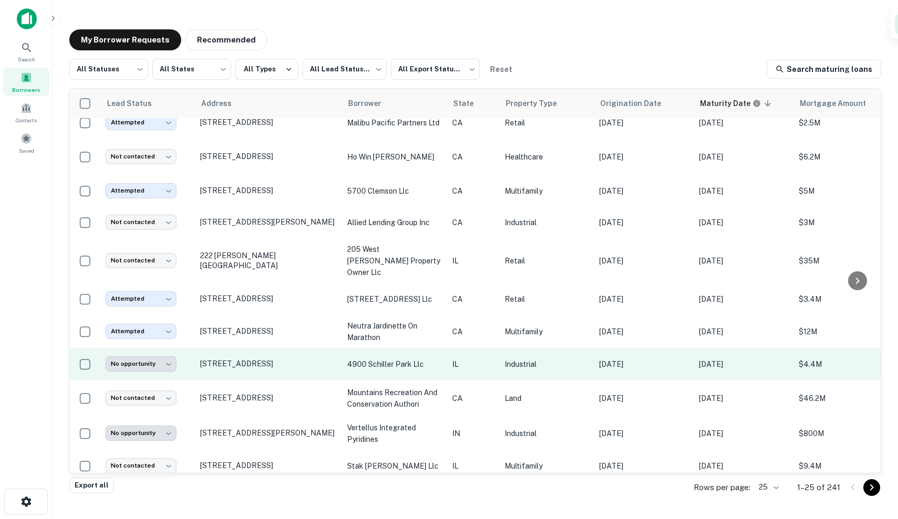
scroll to position [370, 0]
click at [689, 350] on td "Dec 25, 2024" at bounding box center [644, 365] width 100 height 32
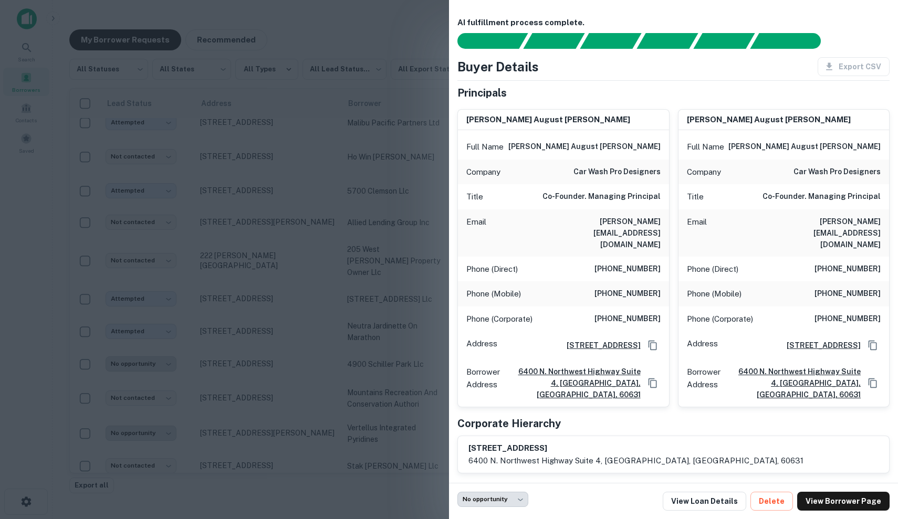
click at [374, 306] on div at bounding box center [449, 259] width 898 height 519
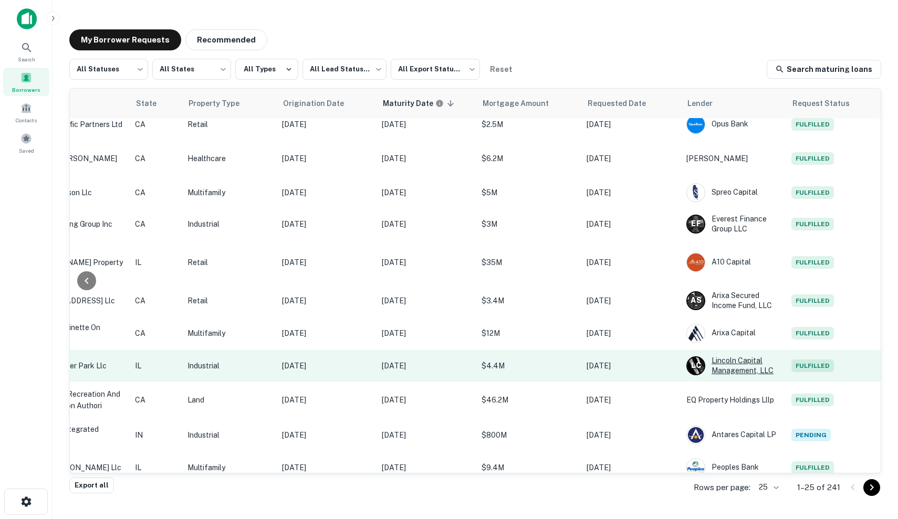
scroll to position [368, 317]
click at [738, 356] on div "L C Lincoln Capital Management, LLC" at bounding box center [733, 365] width 95 height 19
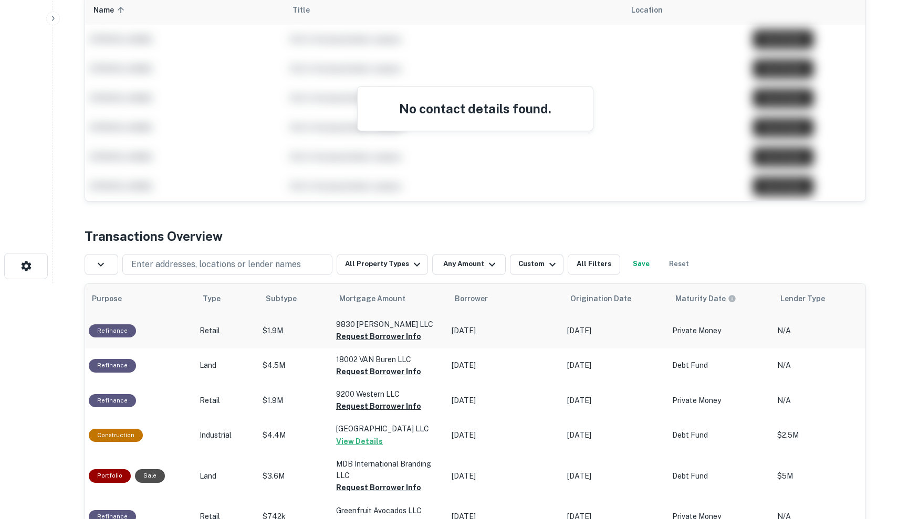
scroll to position [0, 149]
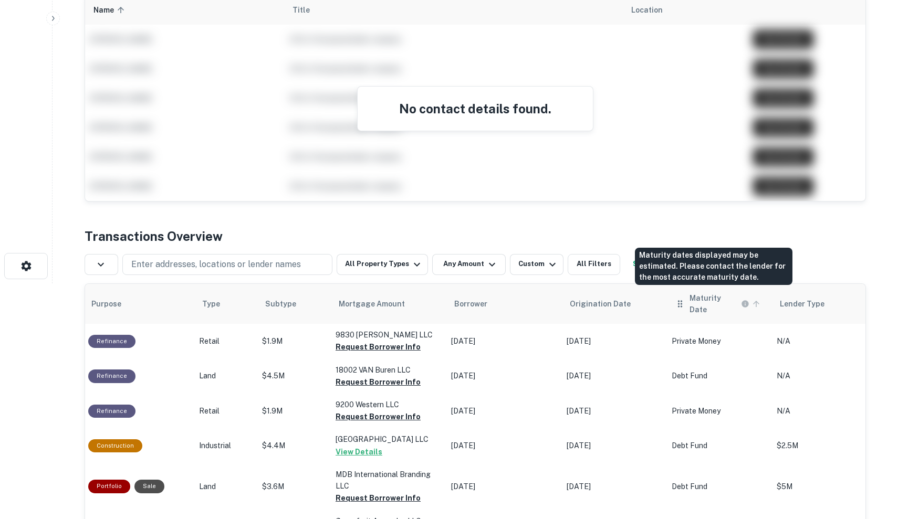
click at [705, 300] on h6 "Maturity Date" at bounding box center [713, 303] width 49 height 23
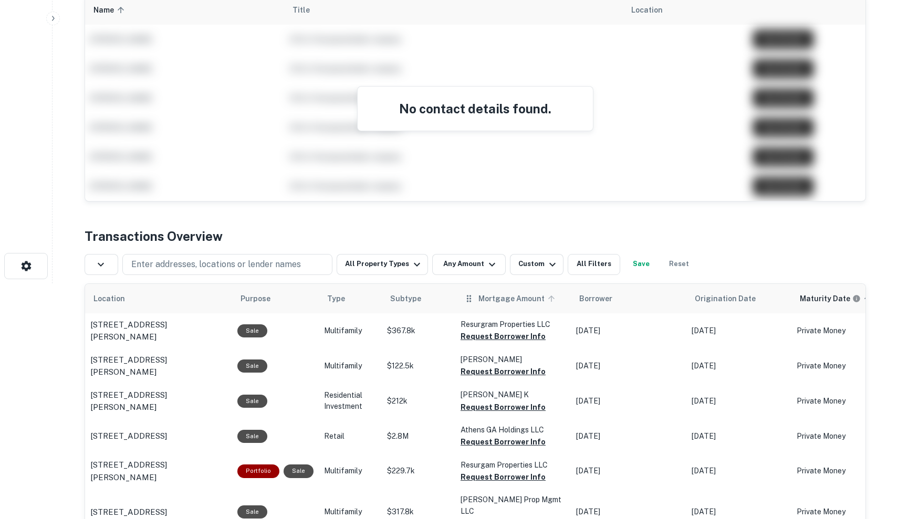
click at [495, 301] on span "Mortgage Amount" at bounding box center [518, 298] width 80 height 13
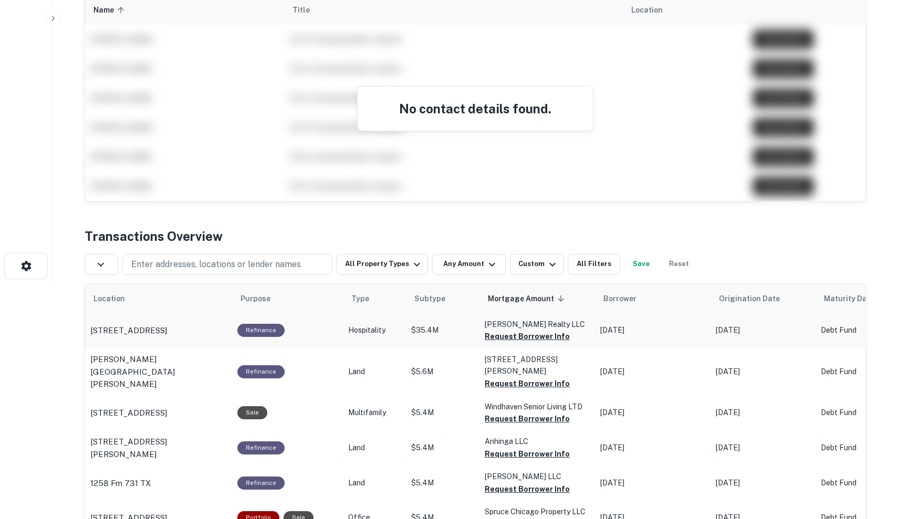
click at [385, 331] on p "Hospitality" at bounding box center [374, 330] width 53 height 11
click at [381, 332] on p "Hospitality" at bounding box center [374, 330] width 53 height 11
click at [167, 324] on p "3508 Mount Moriah Rd Durham, NC 27707" at bounding box center [128, 330] width 77 height 13
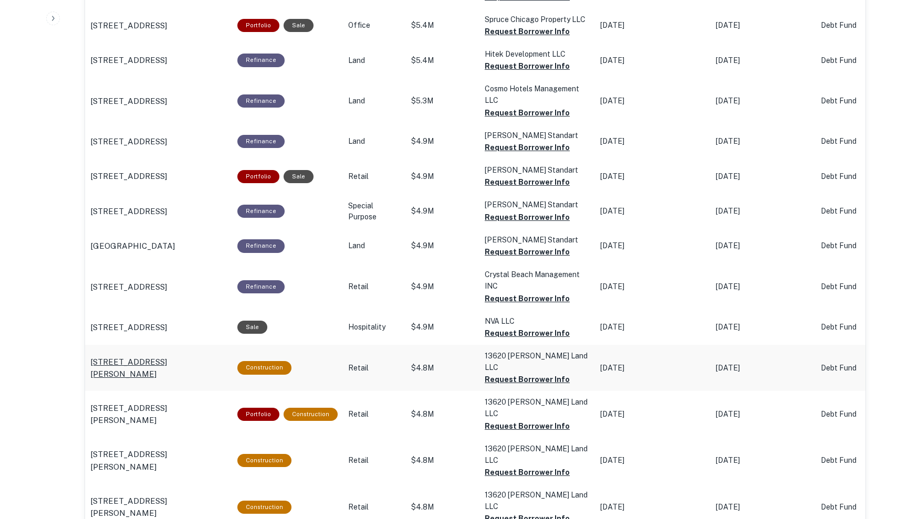
click at [151, 356] on p "13700 Torrence Ave Chicago, IL 60633" at bounding box center [158, 368] width 137 height 25
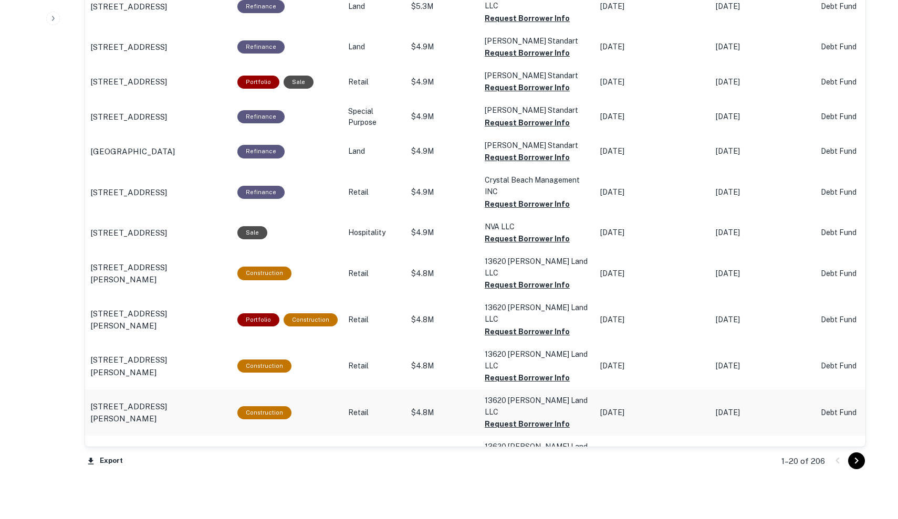
scroll to position [846, 0]
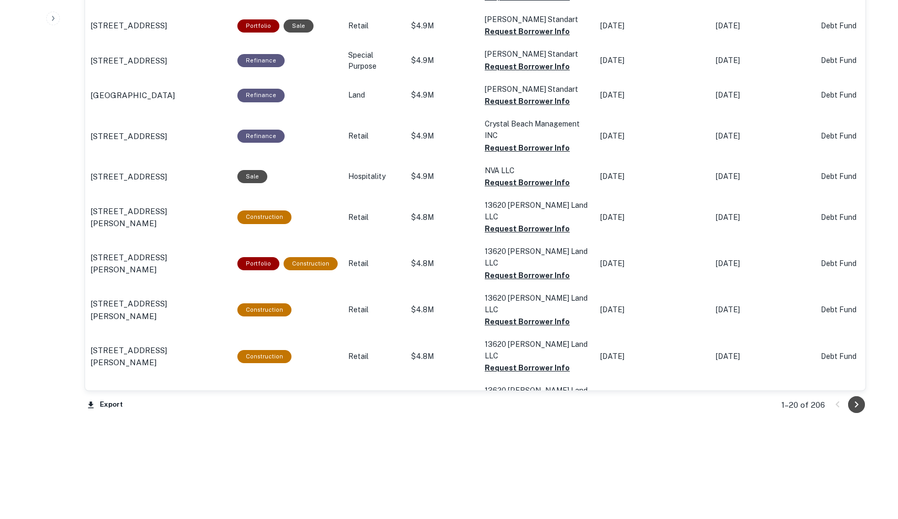
click at [855, 407] on icon "Go to next page" at bounding box center [857, 405] width 4 height 6
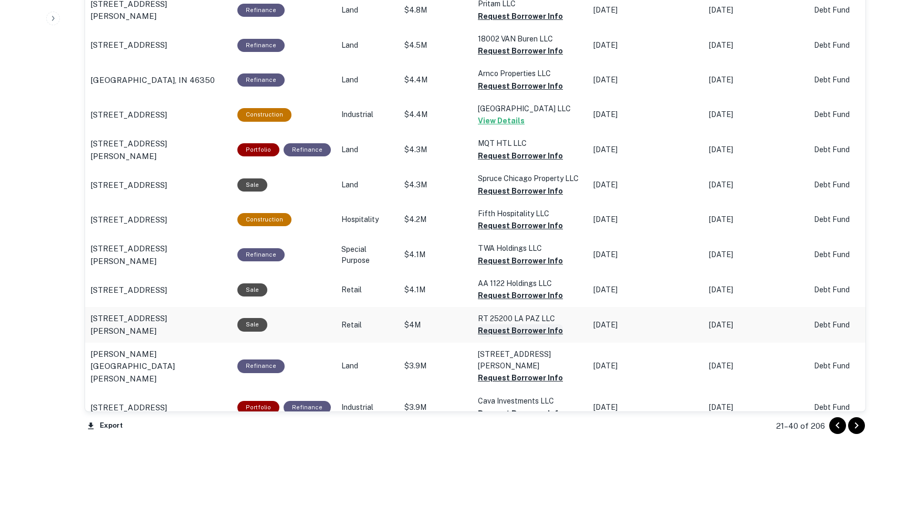
scroll to position [840, 0]
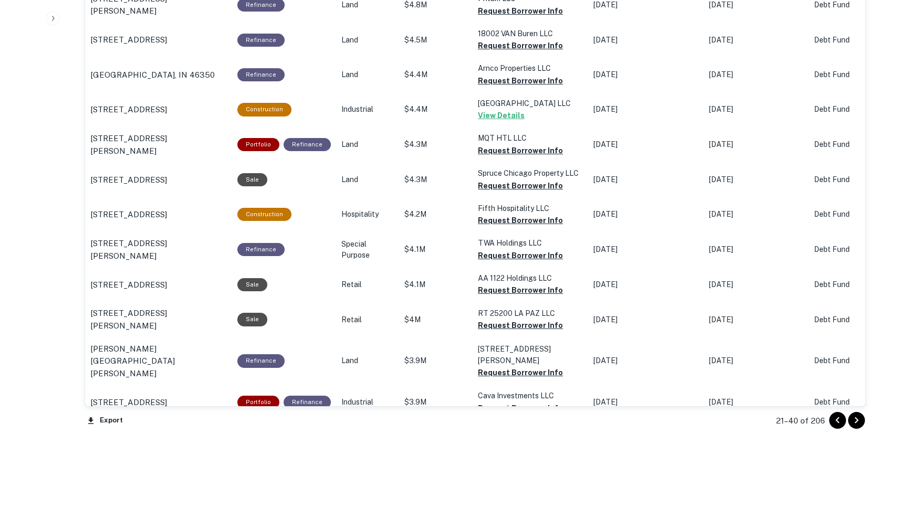
click at [859, 413] on button "Go to next page" at bounding box center [856, 420] width 17 height 17
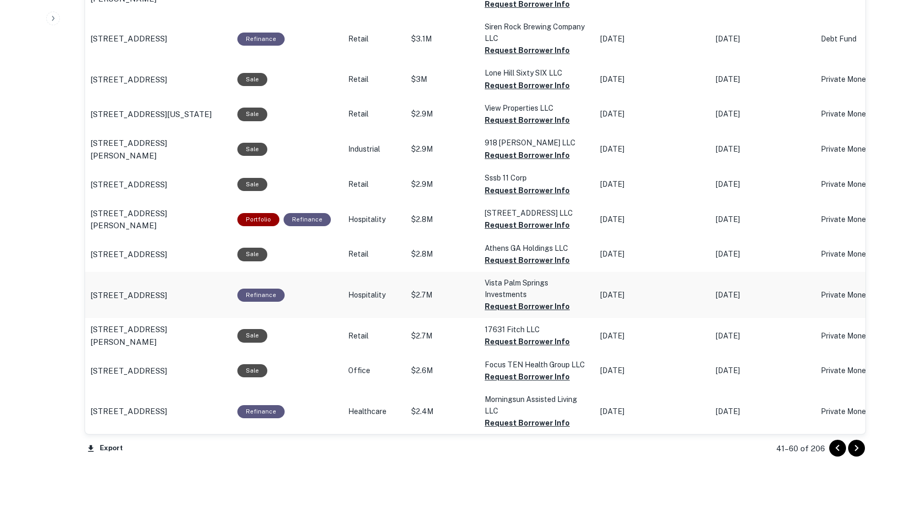
scroll to position [899, 0]
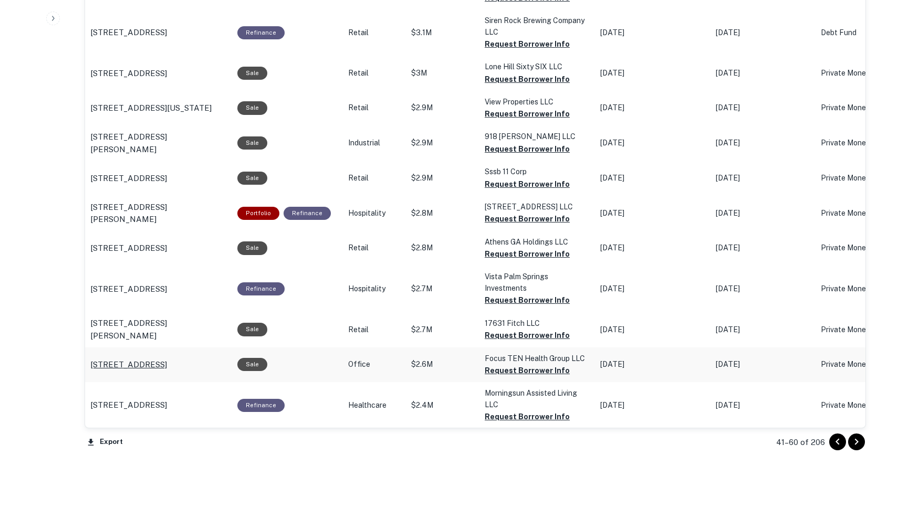
click at [167, 360] on p "7349 Statesville Rd Charlotte, NC 28269" at bounding box center [128, 365] width 77 height 13
click at [857, 435] on button "Go to next page" at bounding box center [856, 442] width 17 height 17
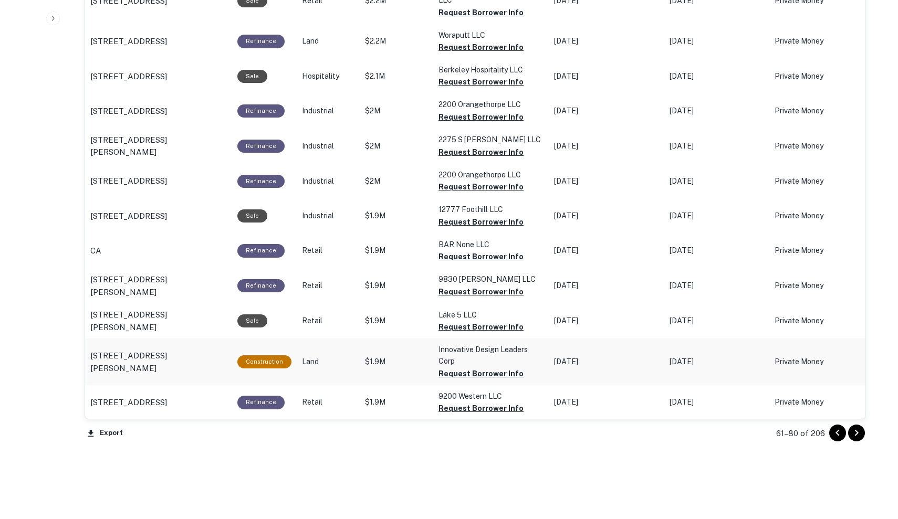
scroll to position [874, 0]
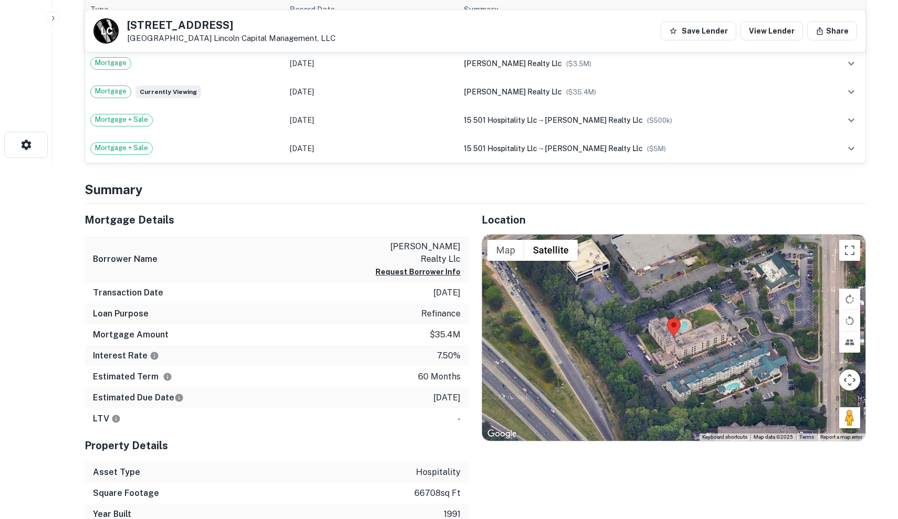
scroll to position [348, 0]
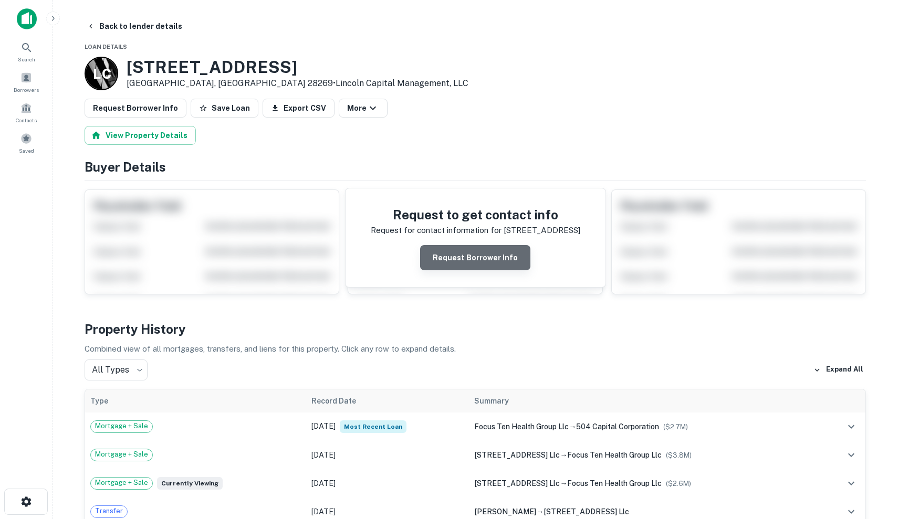
click at [501, 262] on button "Request Borrower Info" at bounding box center [475, 257] width 110 height 25
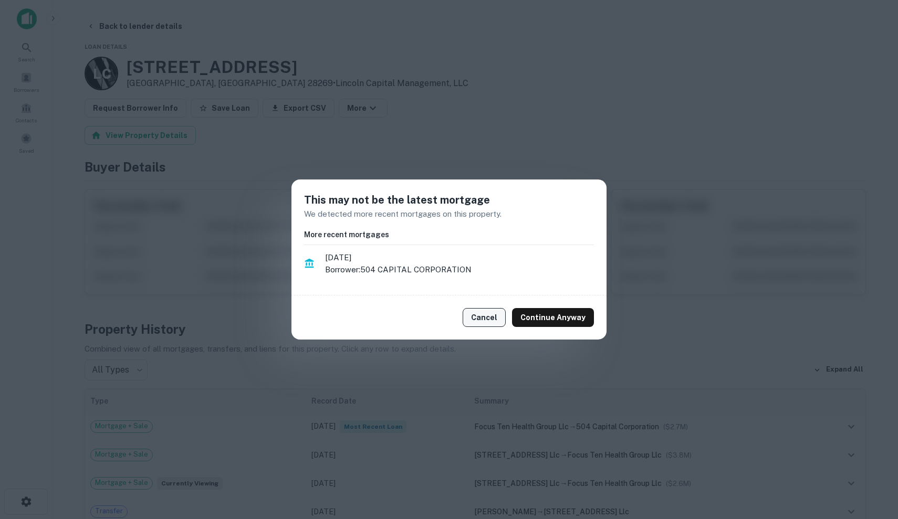
click at [506, 322] on button "Cancel" at bounding box center [484, 317] width 43 height 19
